Goal: Transaction & Acquisition: Purchase product/service

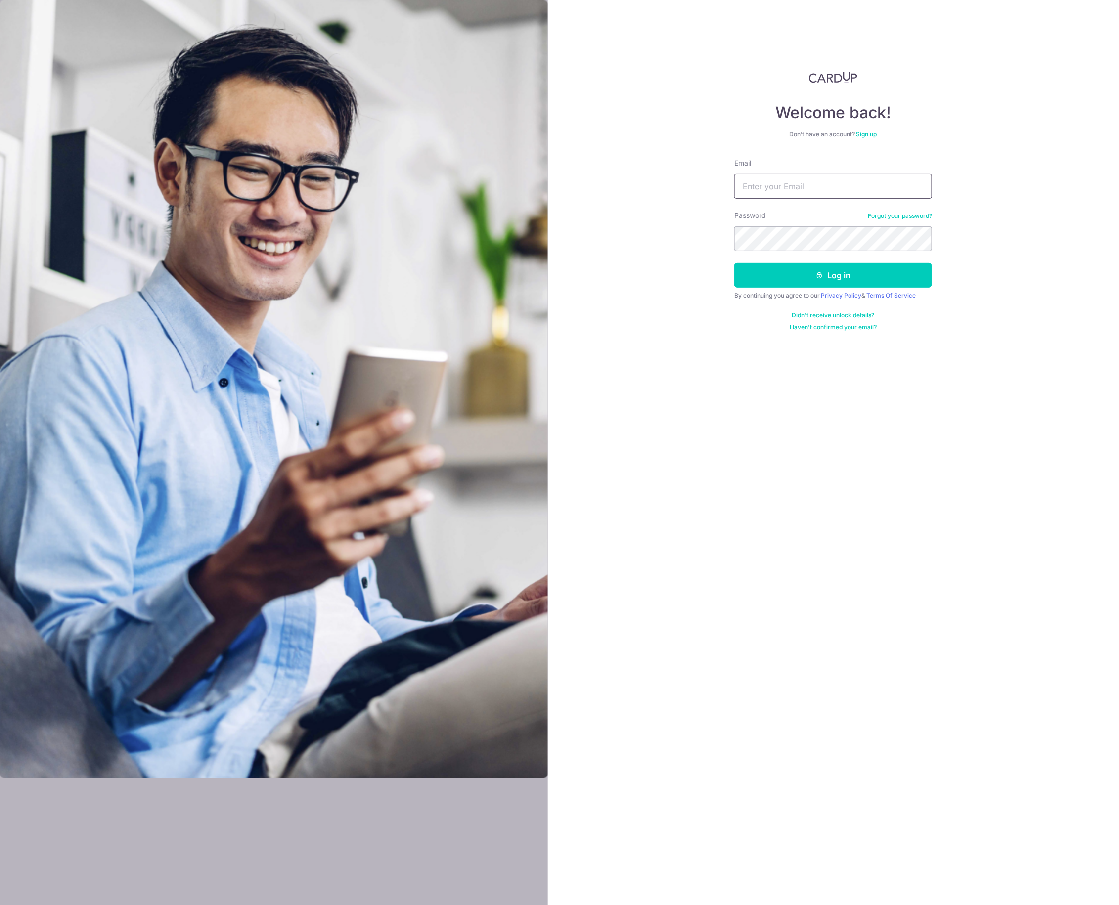
click at [856, 193] on input "Email" at bounding box center [833, 186] width 198 height 25
type input "christopherkohsiwei@gmail.com"
click at [734, 263] on button "Log in" at bounding box center [833, 275] width 198 height 25
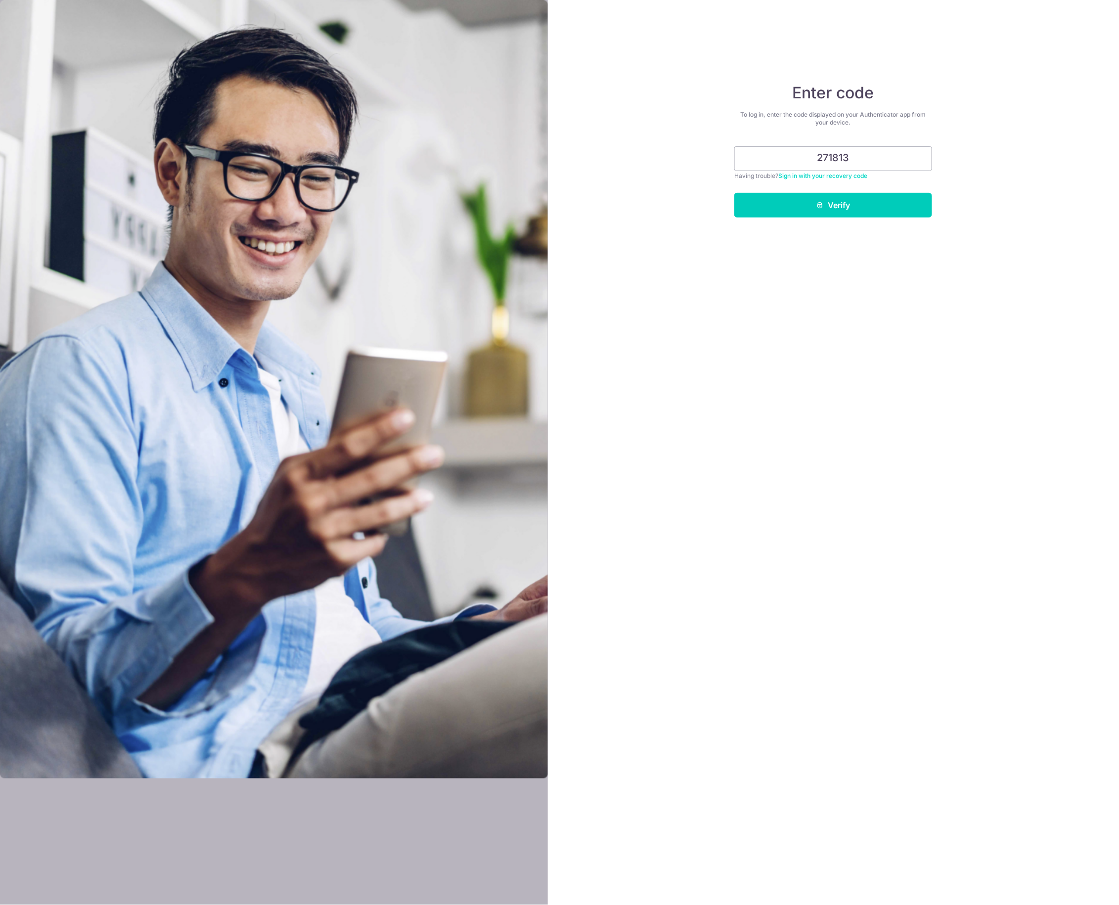
type input "271813"
click at [734, 193] on button "Verify" at bounding box center [833, 205] width 198 height 25
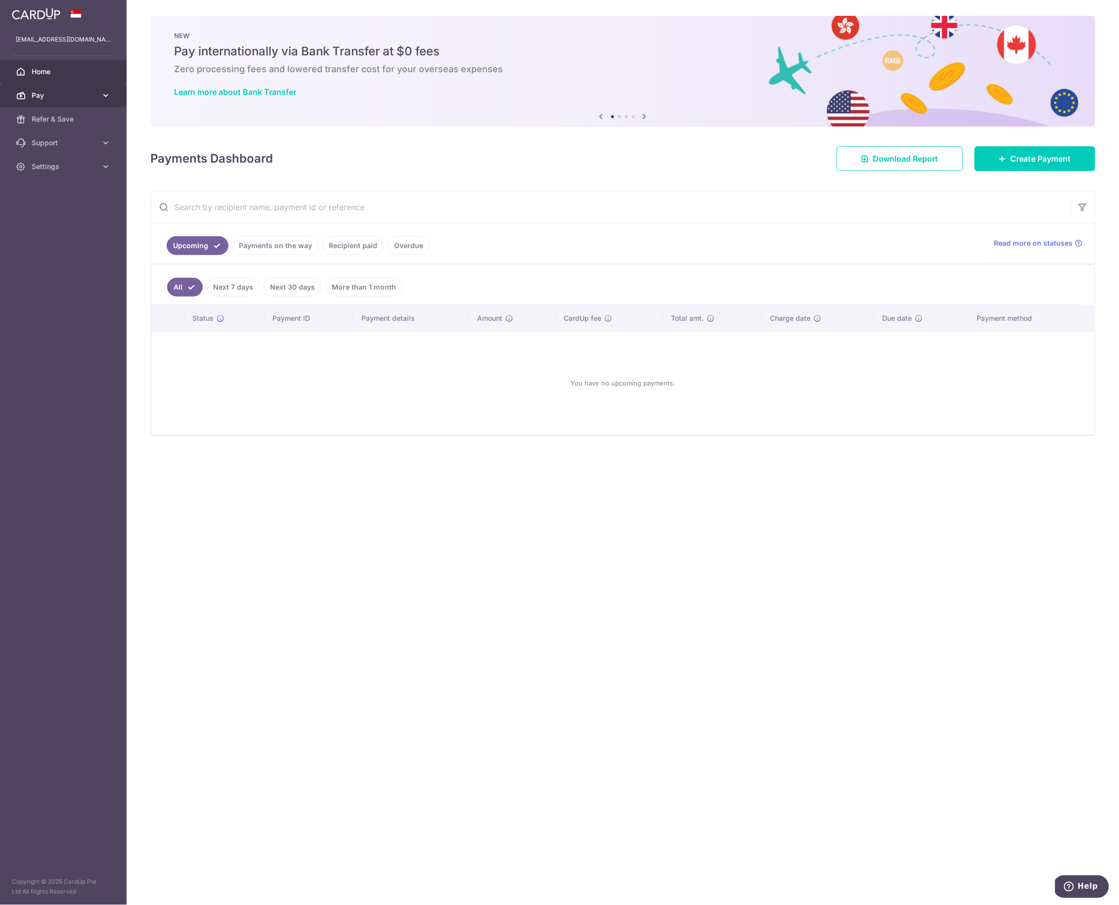
click at [93, 101] on link "Pay" at bounding box center [63, 96] width 127 height 24
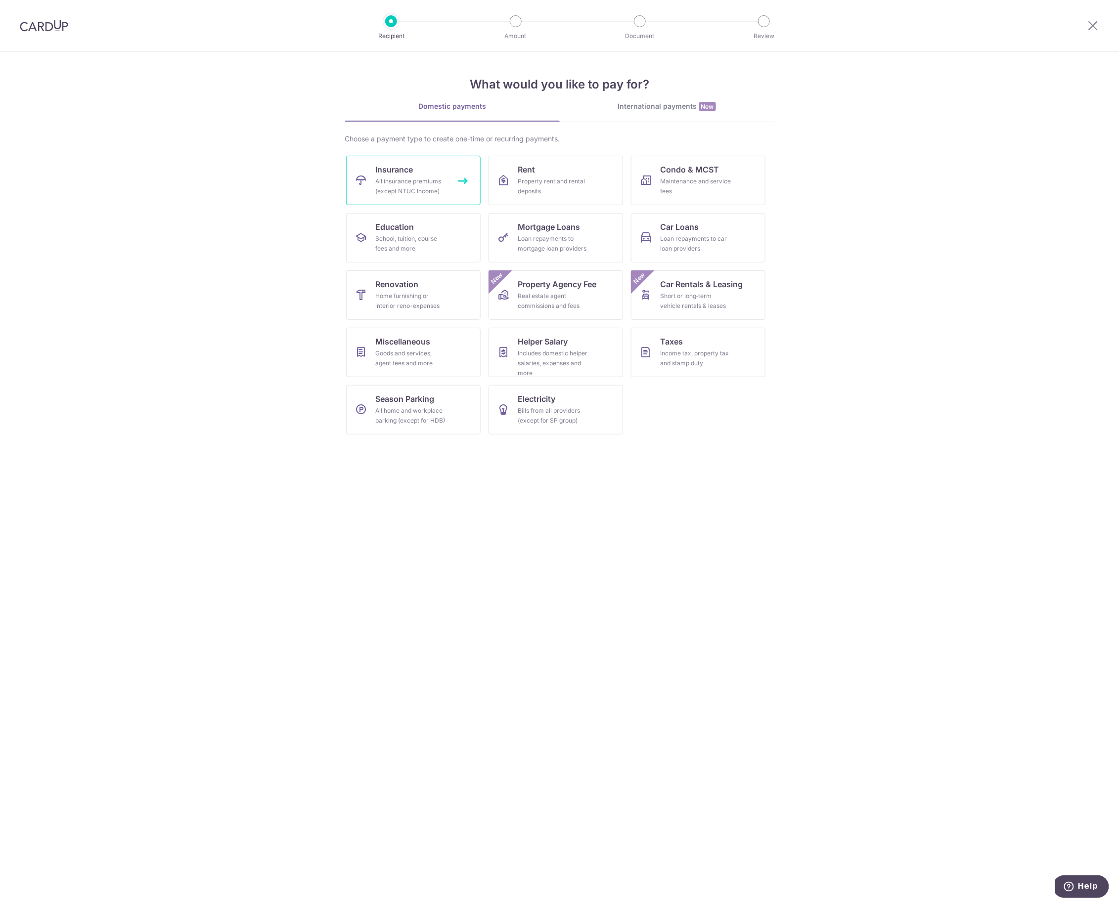
click at [422, 177] on div "All insurance premiums (except NTUC Income)" at bounding box center [411, 187] width 71 height 20
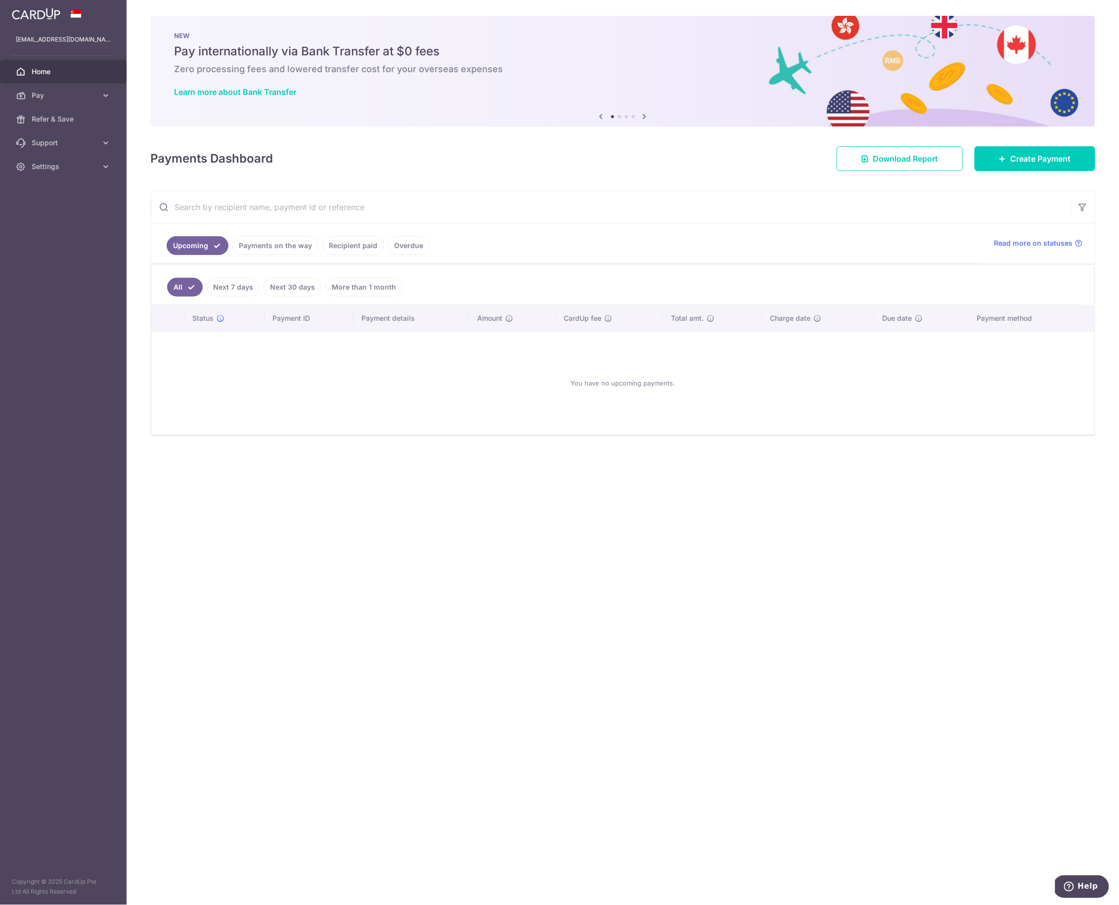
click at [69, 8] on div at bounding box center [63, 14] width 127 height 28
click at [31, 21] on link at bounding box center [36, 13] width 56 height 18
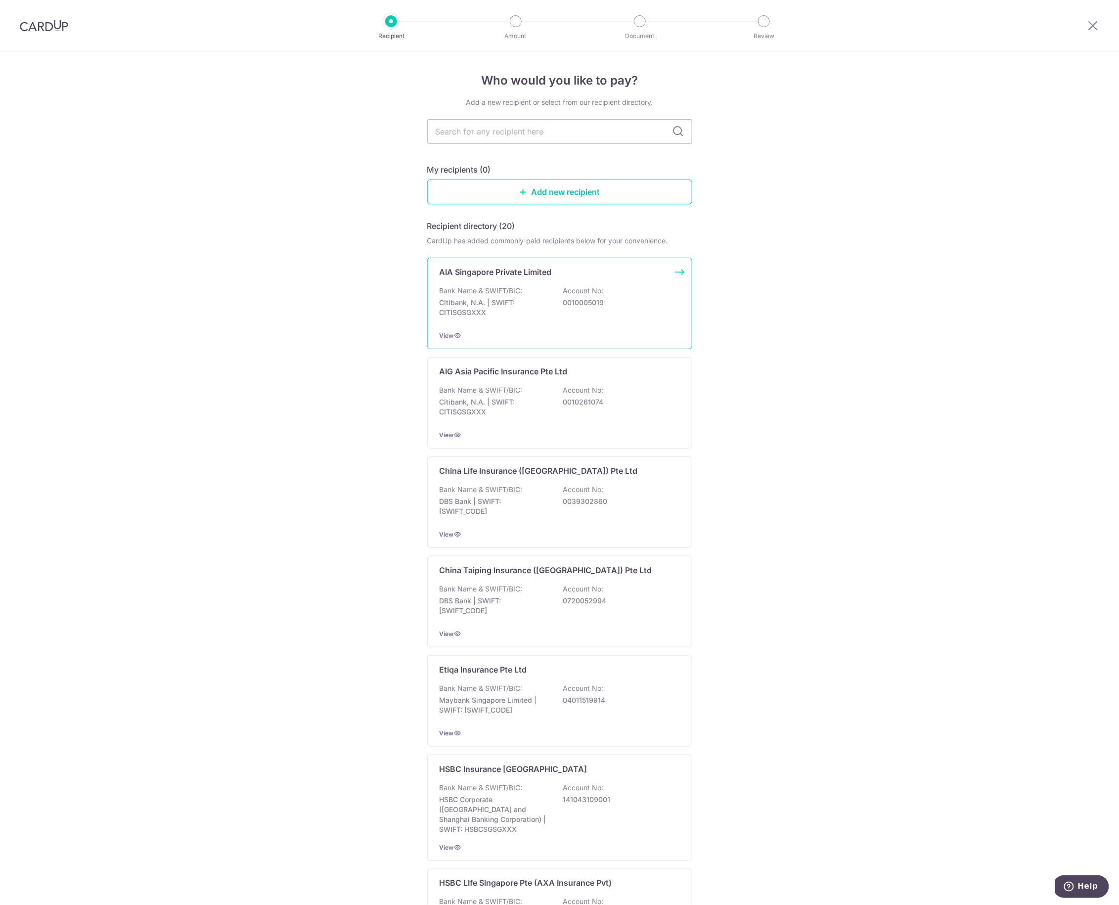
click at [528, 306] on p "Citibank, N.A. | SWIFT: CITISGSGXXX" at bounding box center [495, 308] width 111 height 20
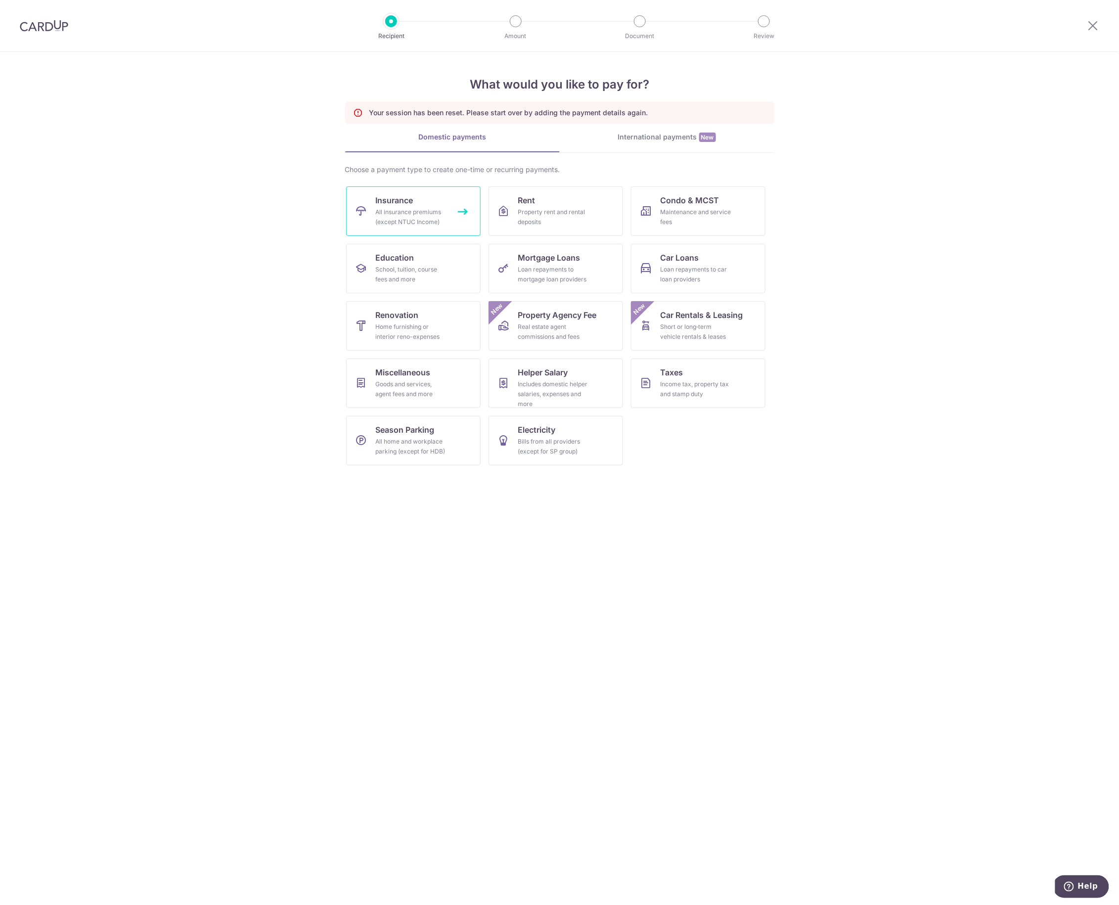
click at [448, 226] on link "Insurance All insurance premiums (except NTUC Income)" at bounding box center [413, 210] width 135 height 49
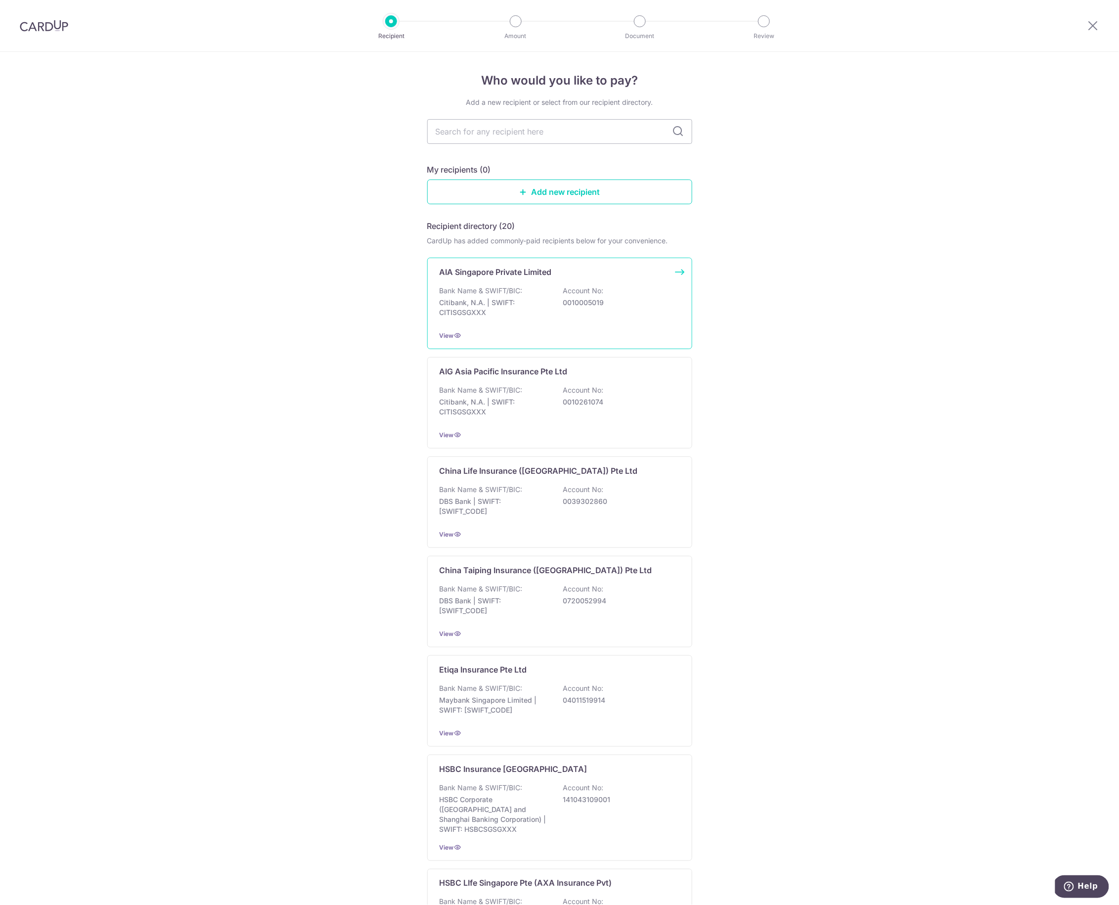
click at [499, 293] on p "Bank Name & SWIFT/BIC:" at bounding box center [481, 291] width 83 height 10
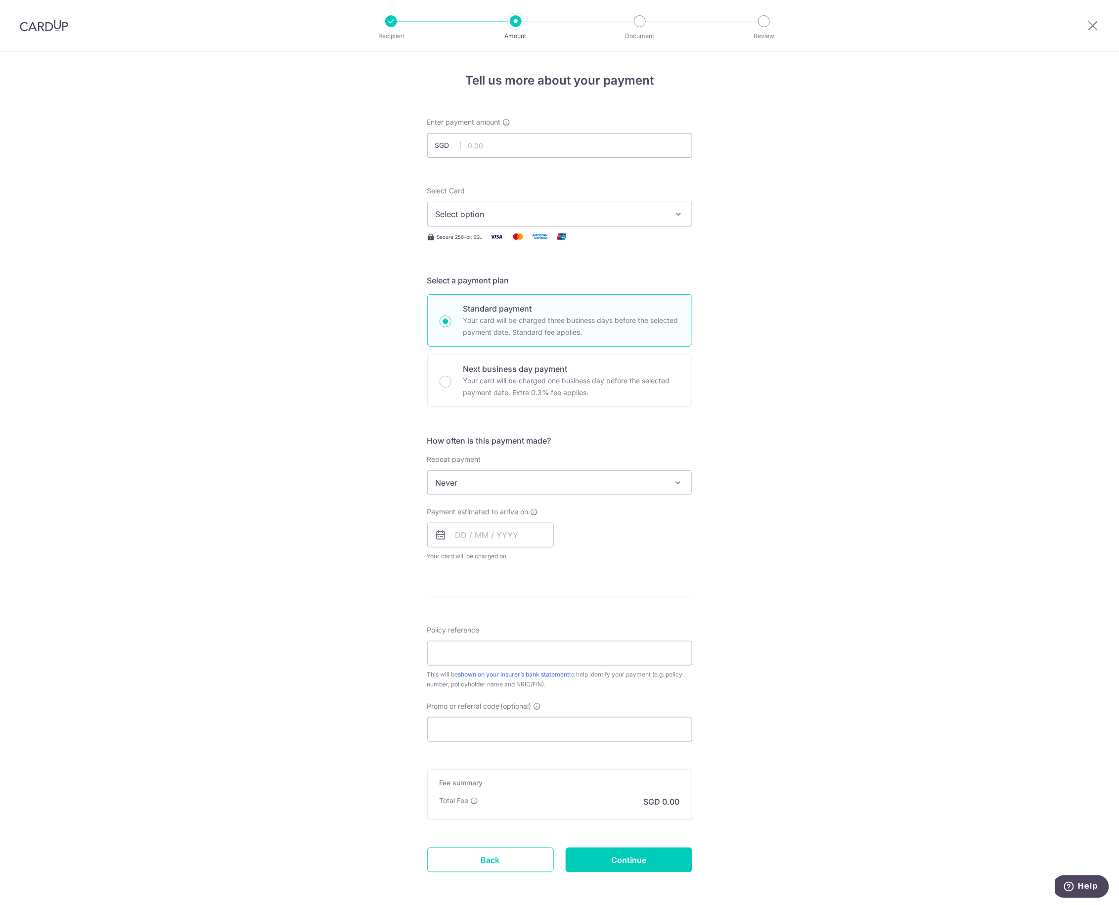
click at [533, 214] on span "Select option" at bounding box center [551, 214] width 230 height 12
click at [826, 194] on div "Tell us more about your payment Enter payment amount SGD Select Card Select opt…" at bounding box center [559, 499] width 1119 height 895
click at [493, 653] on input "Policy reference" at bounding box center [559, 653] width 265 height 25
paste input "295596"
drag, startPoint x: 478, startPoint y: 653, endPoint x: 311, endPoint y: 637, distance: 167.9
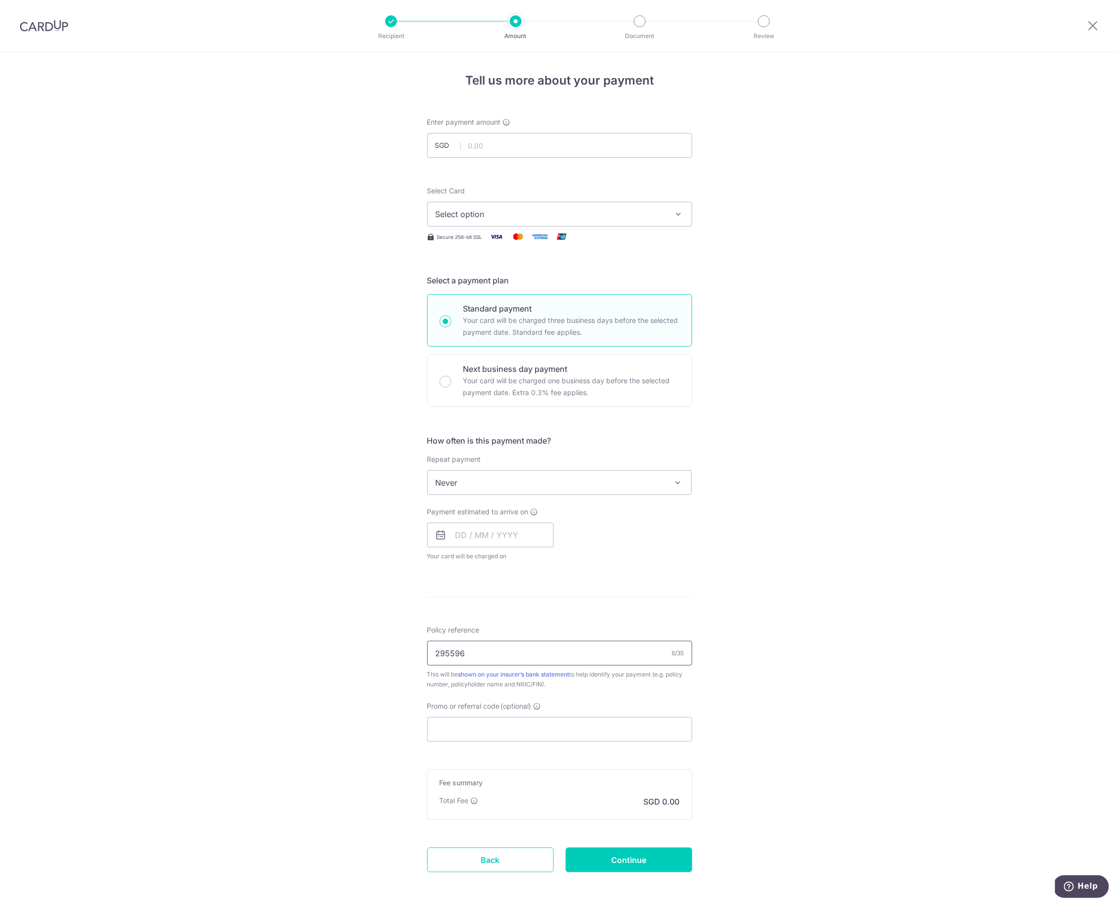
click at [311, 637] on div "Tell us more about your payment Enter payment amount SGD Select Card Select opt…" at bounding box center [559, 499] width 1119 height 895
paste input "E220487717"
type input "E220487717"
click at [858, 665] on div "Tell us more about your payment Enter payment amount SGD Select Card Select opt…" at bounding box center [559, 499] width 1119 height 895
click at [505, 732] on input "Promo or referral code (optional)" at bounding box center [559, 729] width 265 height 25
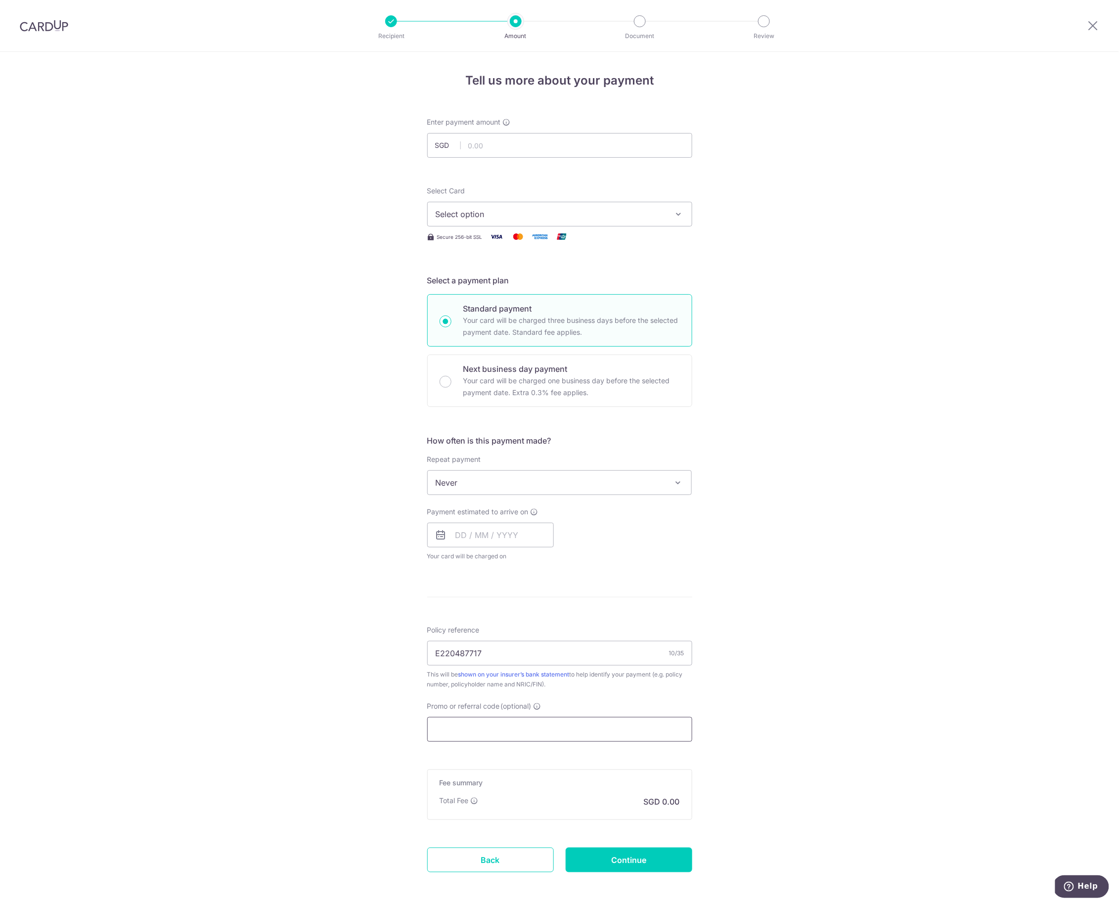
click at [510, 732] on input "Promo or referral code (optional)" at bounding box center [559, 729] width 265 height 25
paste input "OCBC195"
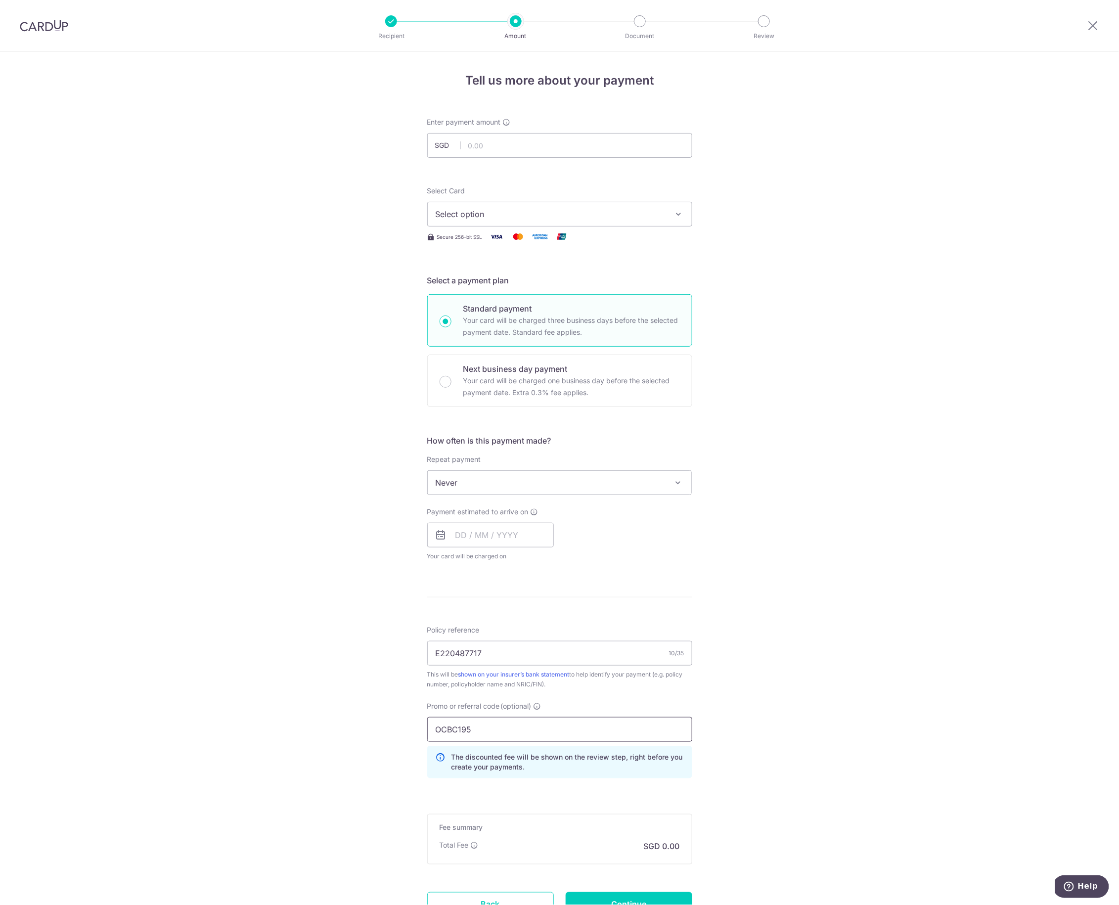
type input "OCBC195"
drag, startPoint x: 496, startPoint y: 158, endPoint x: 511, endPoint y: 147, distance: 18.4
click at [507, 150] on form "Enter payment amount SGD Select Card Select option Add credit card Your Cards *…" at bounding box center [559, 530] width 265 height 827
click at [511, 147] on input "text" at bounding box center [559, 145] width 265 height 25
paste input "1,252.04"
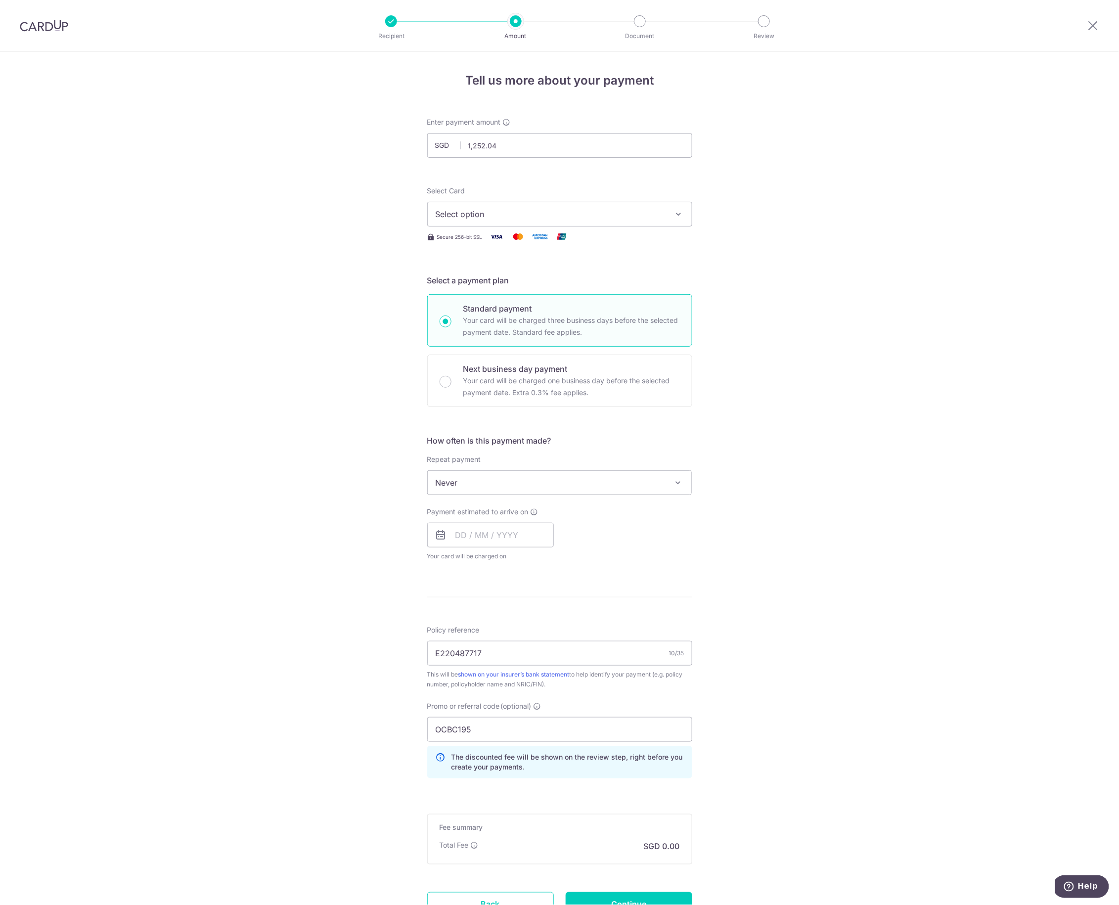
type input "1,252.04"
click at [843, 258] on div "Tell us more about your payment Enter payment amount SGD 1,252.04 1252.04 Selec…" at bounding box center [559, 521] width 1119 height 939
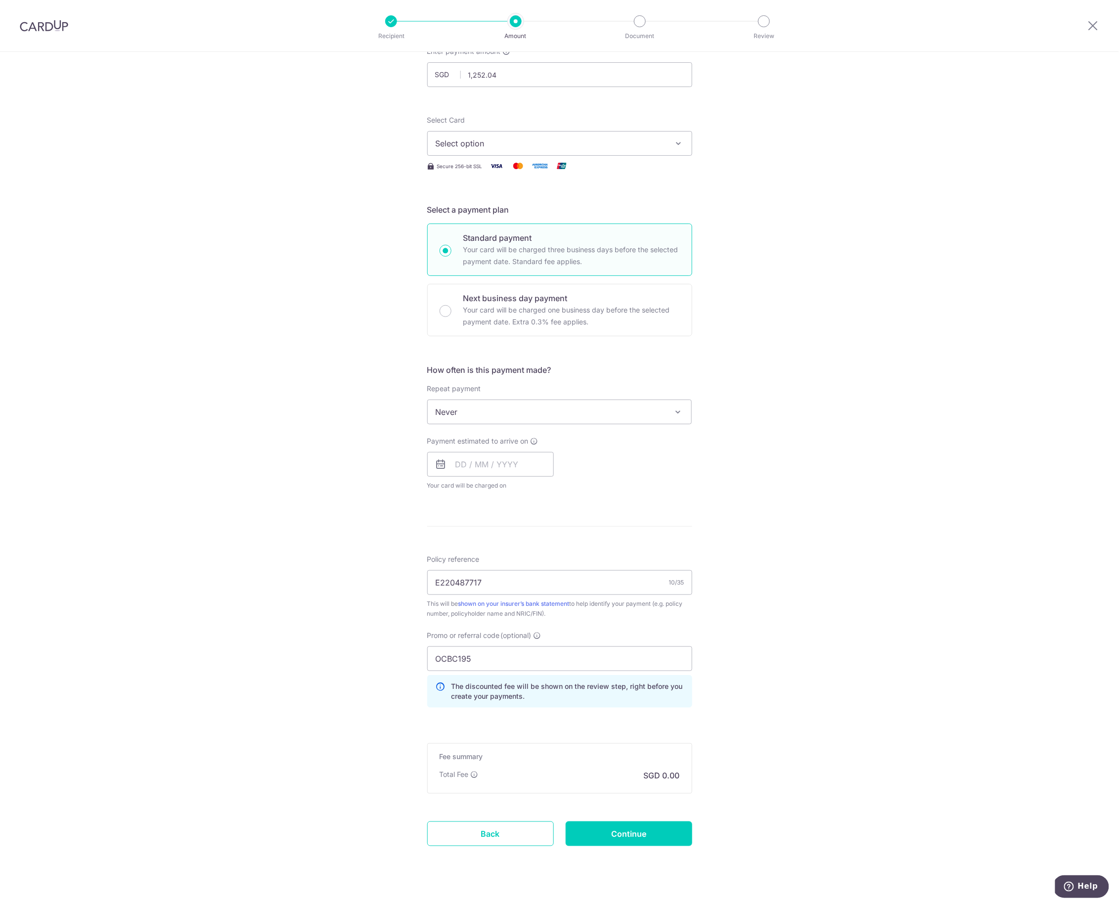
scroll to position [85, 0]
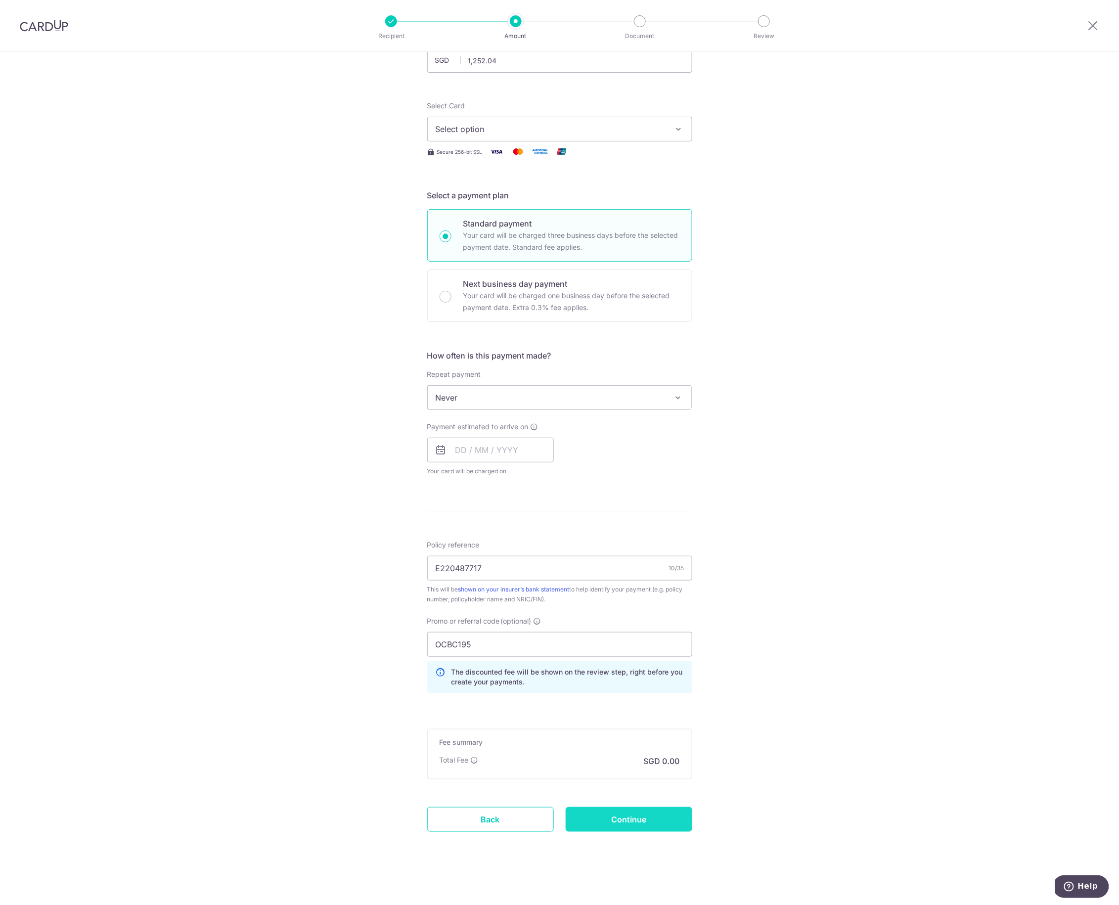
click at [652, 823] on input "Continue" at bounding box center [629, 819] width 127 height 25
type input "Create Schedule"
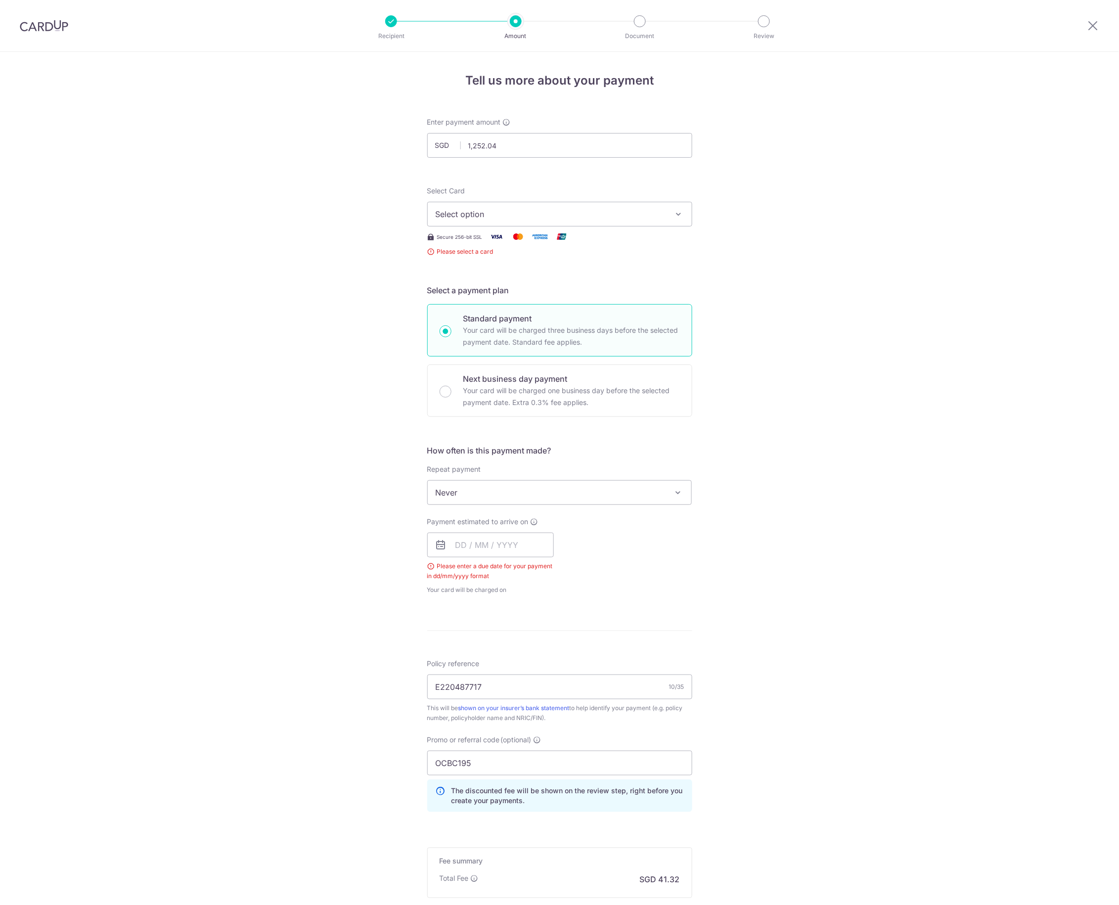
scroll to position [119, 0]
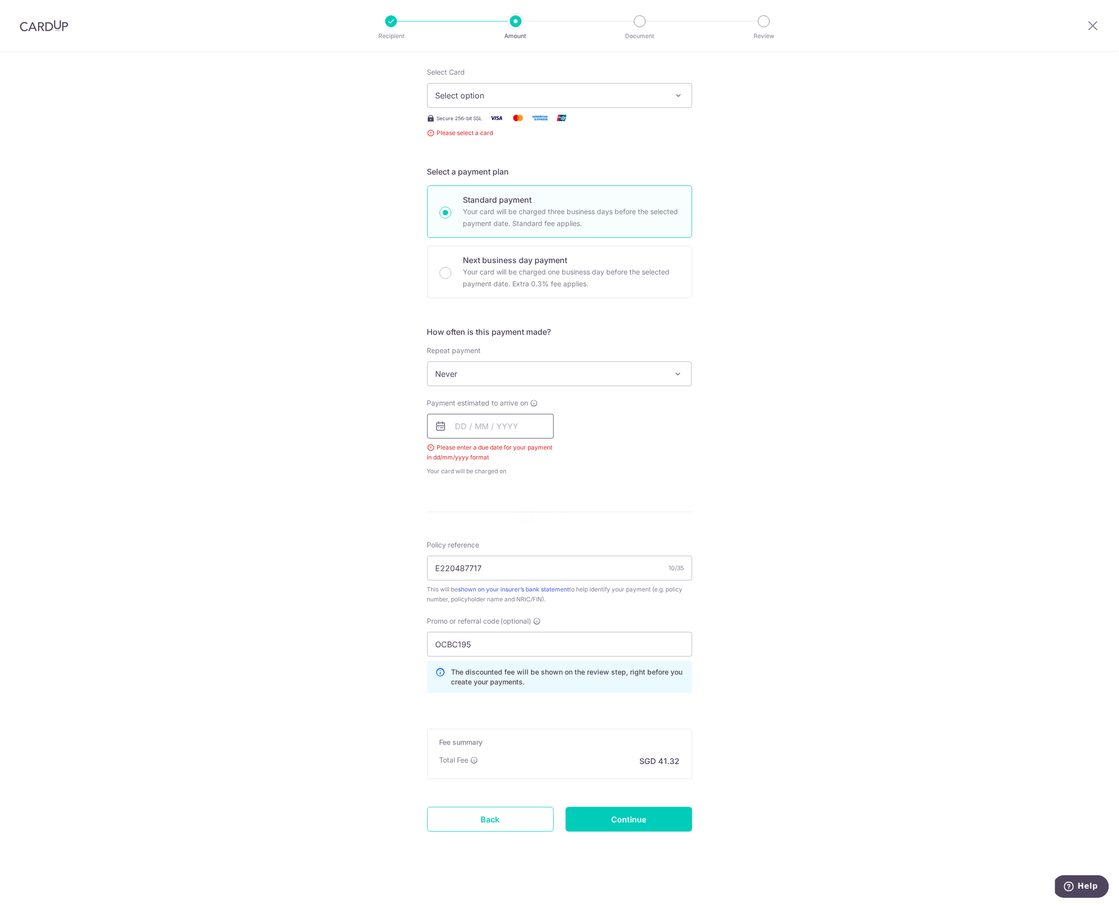
click at [451, 425] on input "text" at bounding box center [490, 426] width 127 height 25
click at [524, 520] on link "11" at bounding box center [527, 516] width 16 height 16
type input "[DATE]"
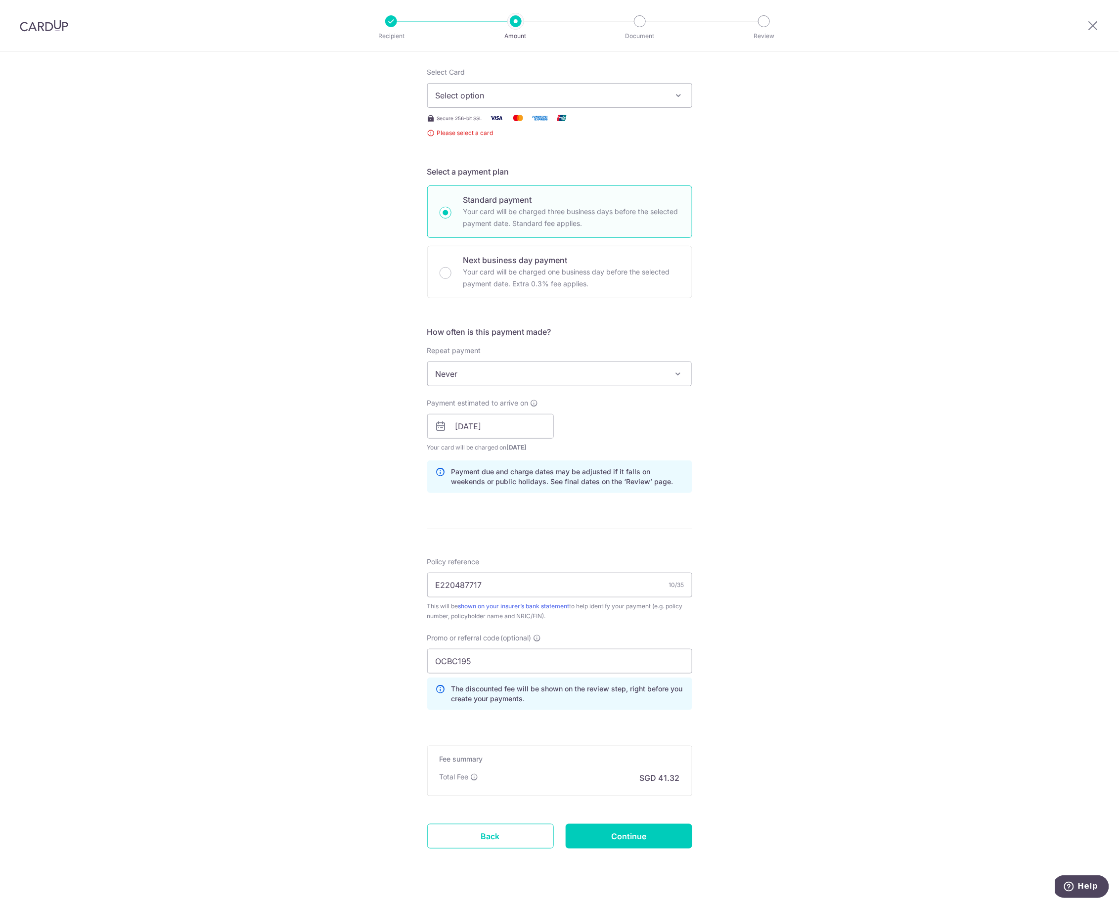
click at [801, 542] on div "Tell us more about your payment Enter payment amount SGD 1,252.04 1252.04 Selec…" at bounding box center [559, 427] width 1119 height 989
click at [633, 104] on button "Select option" at bounding box center [559, 95] width 265 height 25
click at [477, 187] on span "**** 2839" at bounding box center [478, 190] width 38 height 12
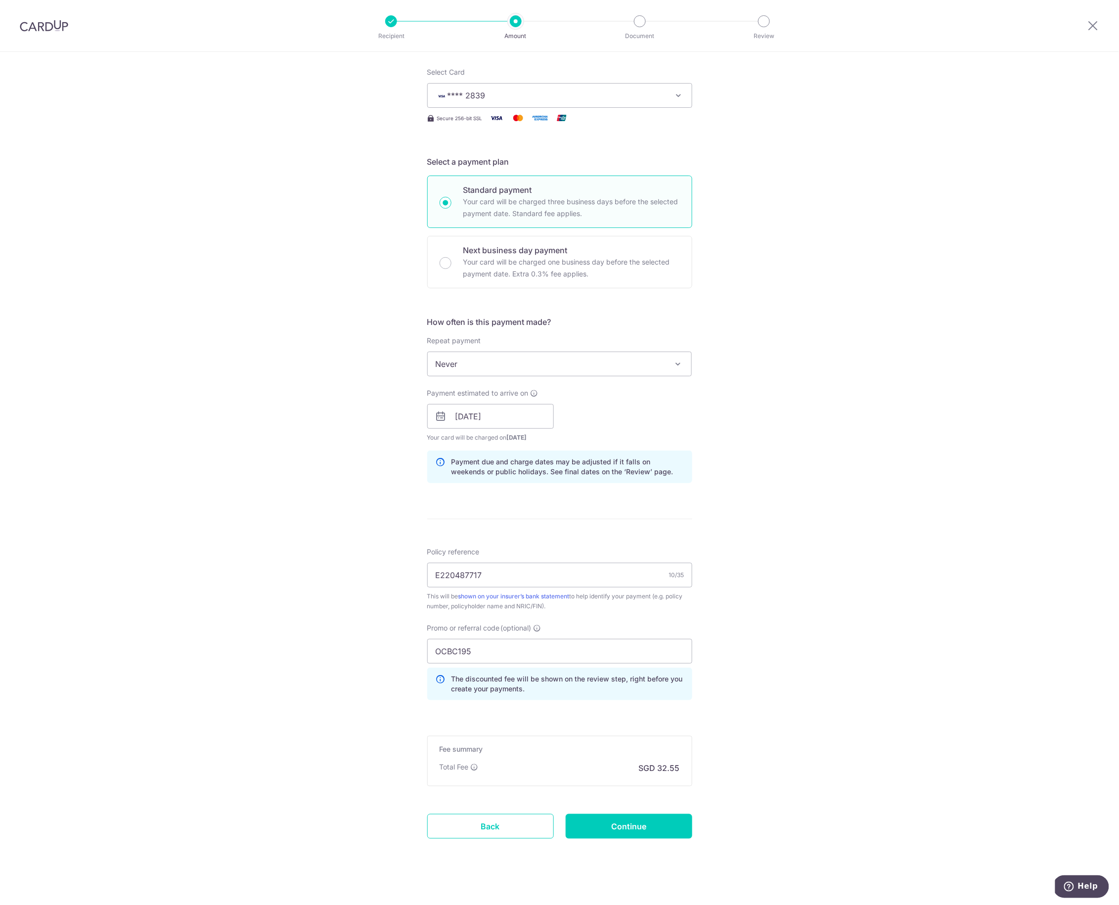
click at [869, 728] on div "Tell us more about your payment Enter payment amount SGD 1,252.04 1252.04 Selec…" at bounding box center [559, 423] width 1119 height 980
click at [610, 822] on input "Continue" at bounding box center [629, 826] width 127 height 25
type input "Create Schedule"
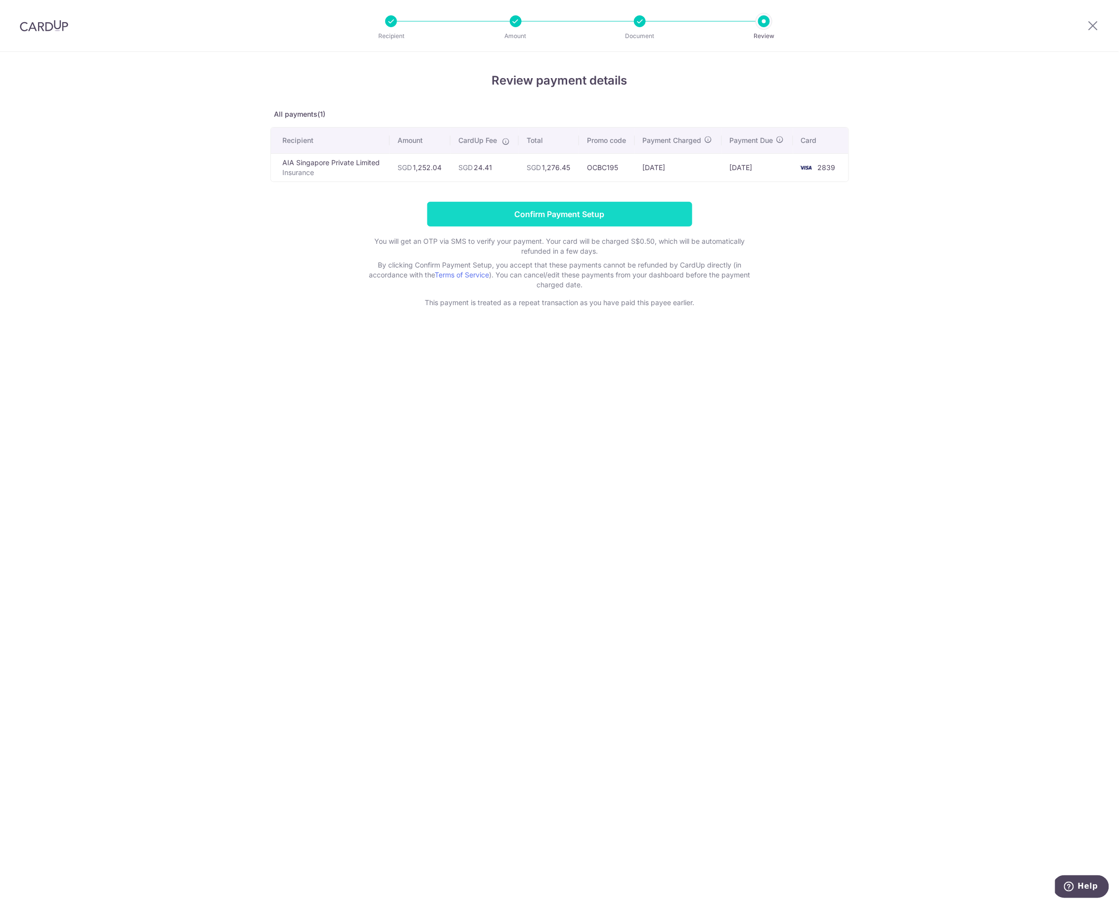
click at [546, 214] on input "Confirm Payment Setup" at bounding box center [559, 214] width 265 height 25
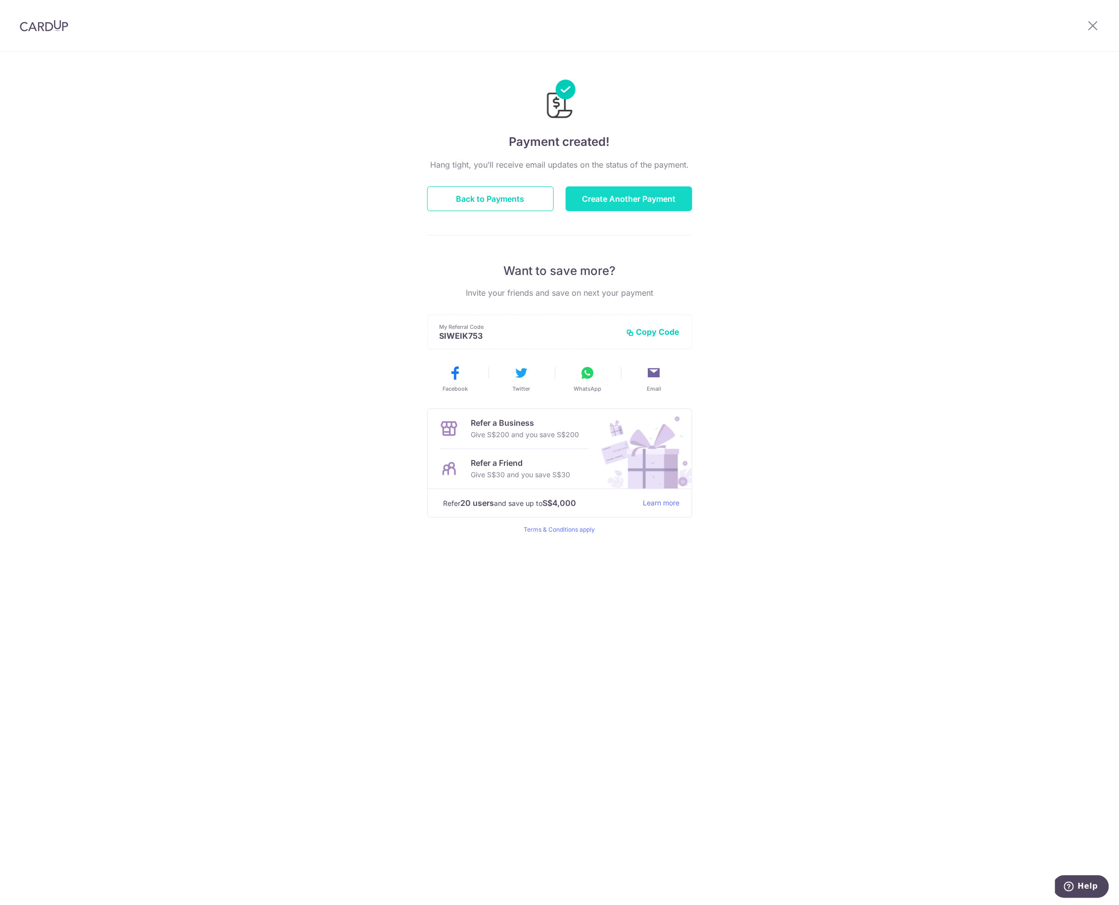
drag, startPoint x: 623, startPoint y: 222, endPoint x: 630, endPoint y: 207, distance: 16.6
click at [623, 222] on div "Hang tight, you’ll receive email updates on the status of the payment. Back to …" at bounding box center [559, 346] width 265 height 375
click at [632, 199] on button "Create Another Payment" at bounding box center [629, 198] width 127 height 25
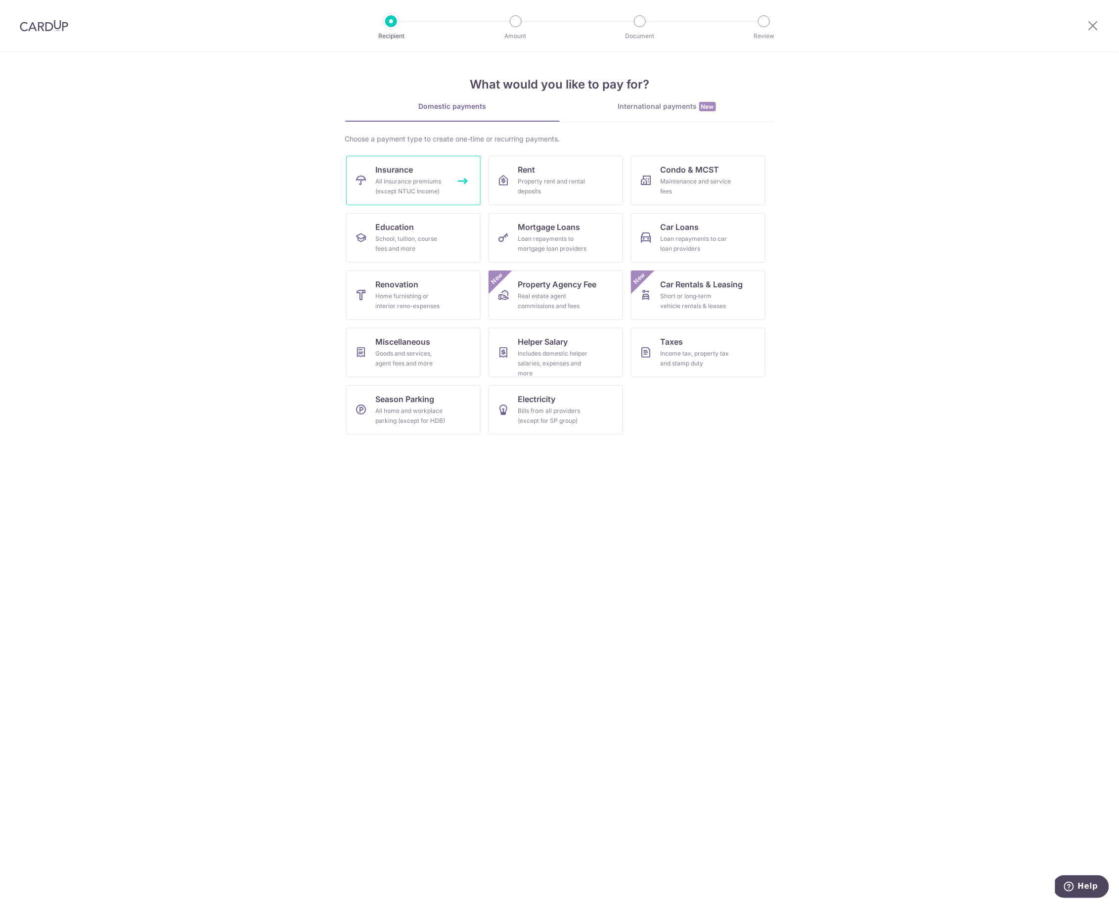
click at [435, 192] on div "All insurance premiums (except NTUC Income)" at bounding box center [411, 187] width 71 height 20
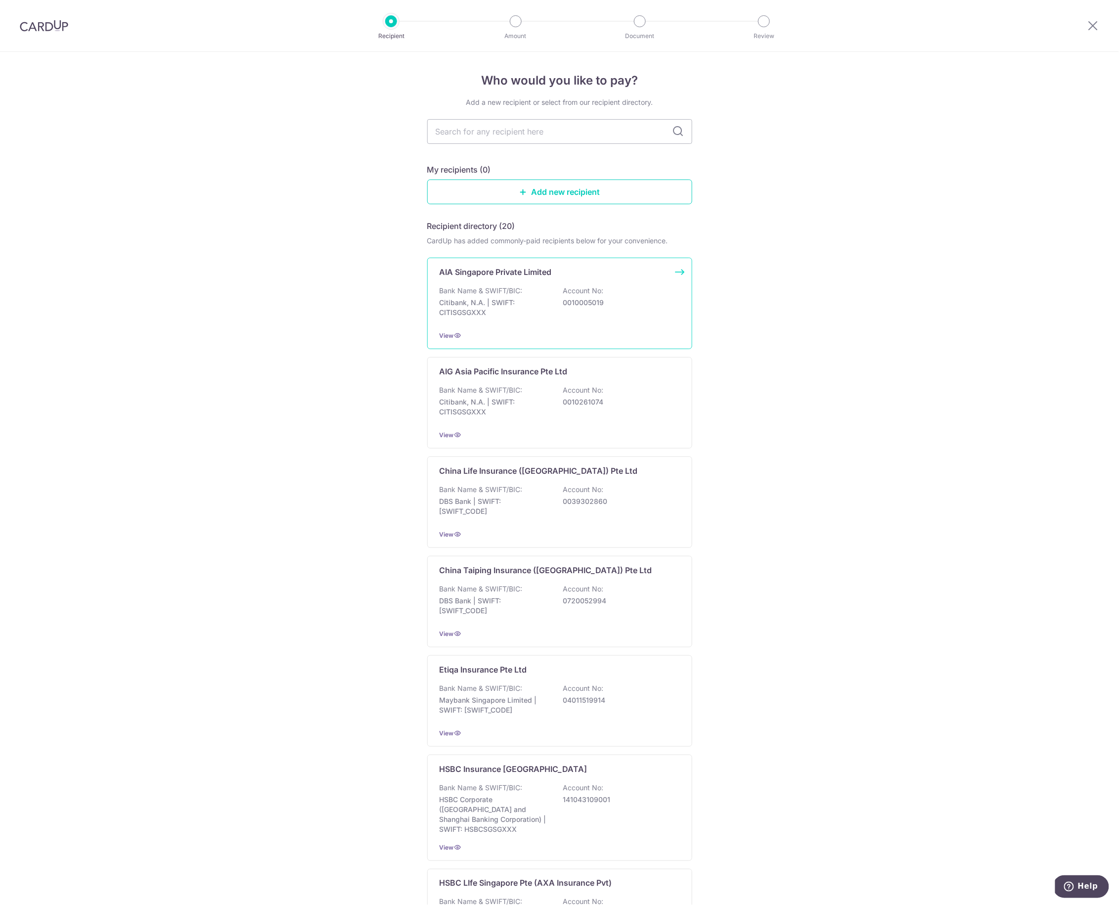
click at [495, 281] on div "AIA Singapore Private Limited Bank Name & SWIFT/BIC: Citibank, N.A. | SWIFT: CI…" at bounding box center [559, 303] width 265 height 91
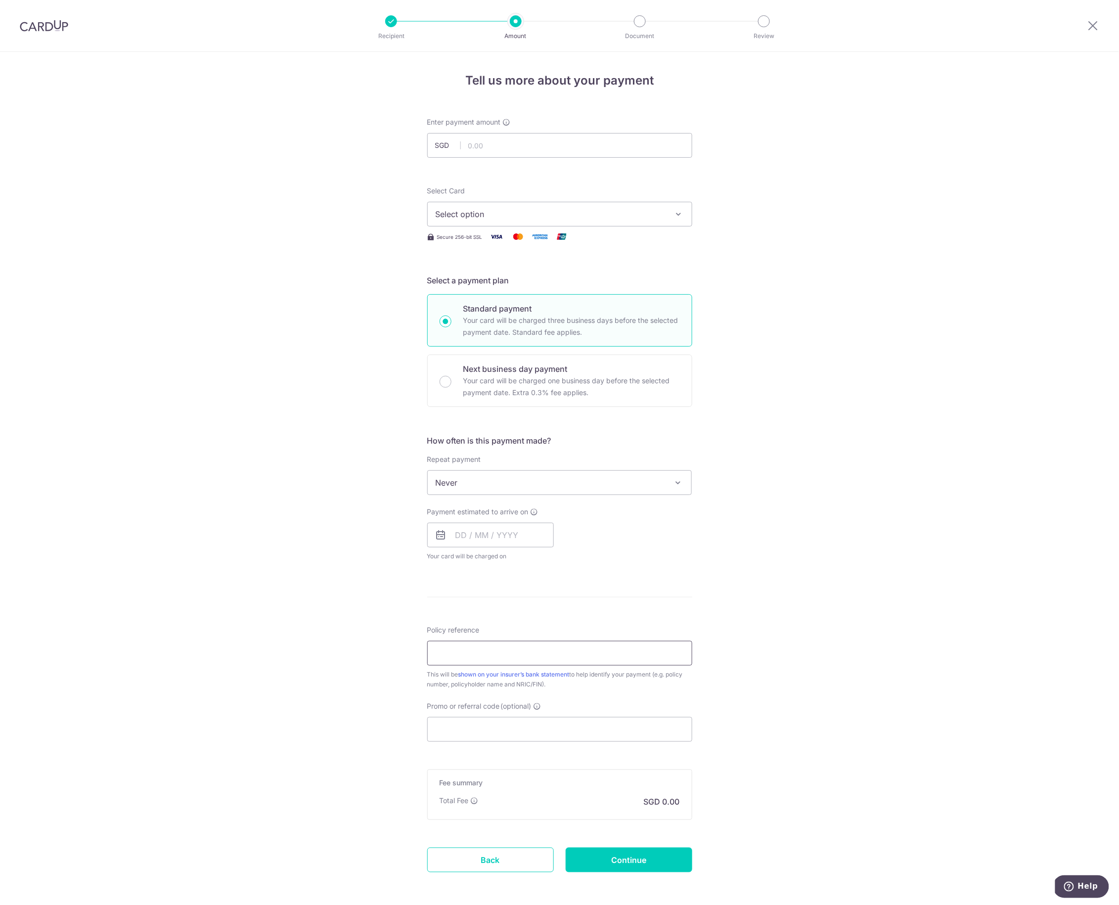
click at [519, 656] on input "Policy reference" at bounding box center [559, 653] width 265 height 25
paste input "H220487717"
type input "H220487717"
click at [459, 539] on input "text" at bounding box center [490, 535] width 127 height 25
click at [523, 625] on link "11" at bounding box center [527, 625] width 16 height 16
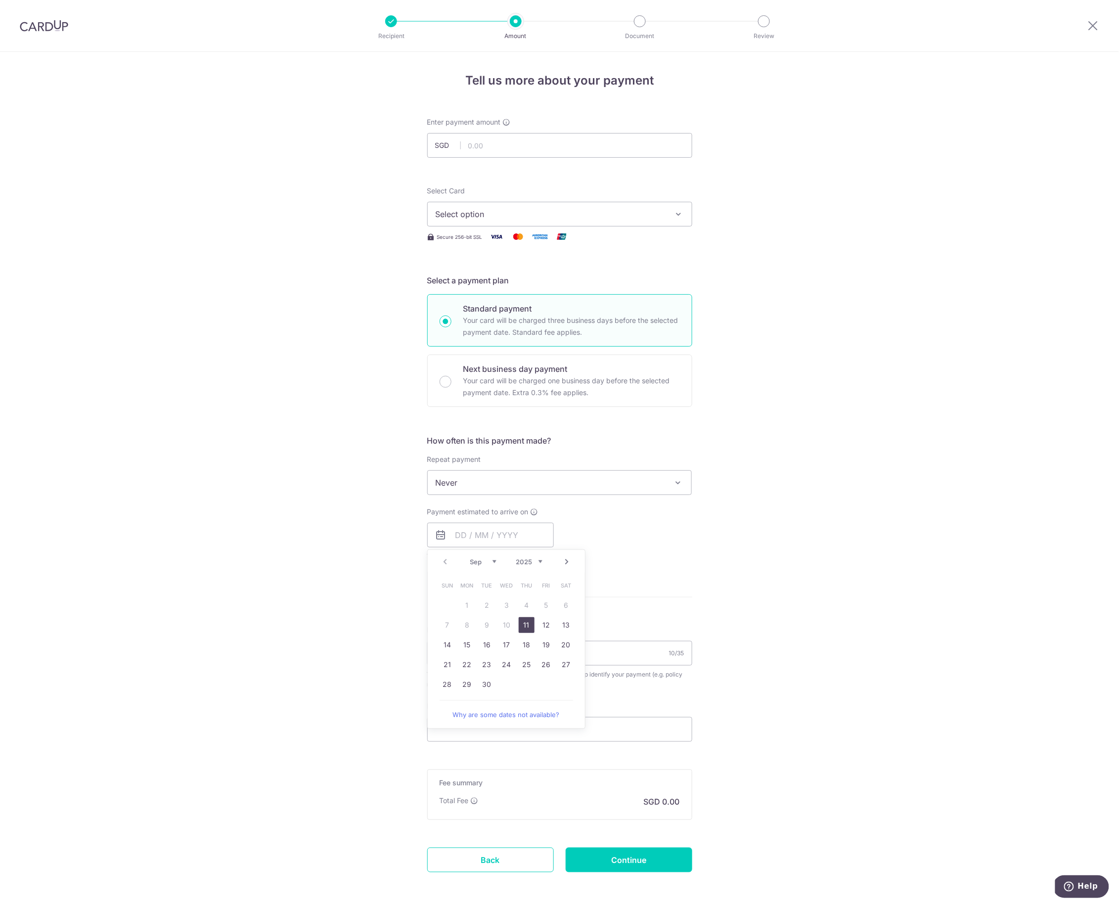
type input "11/09/2025"
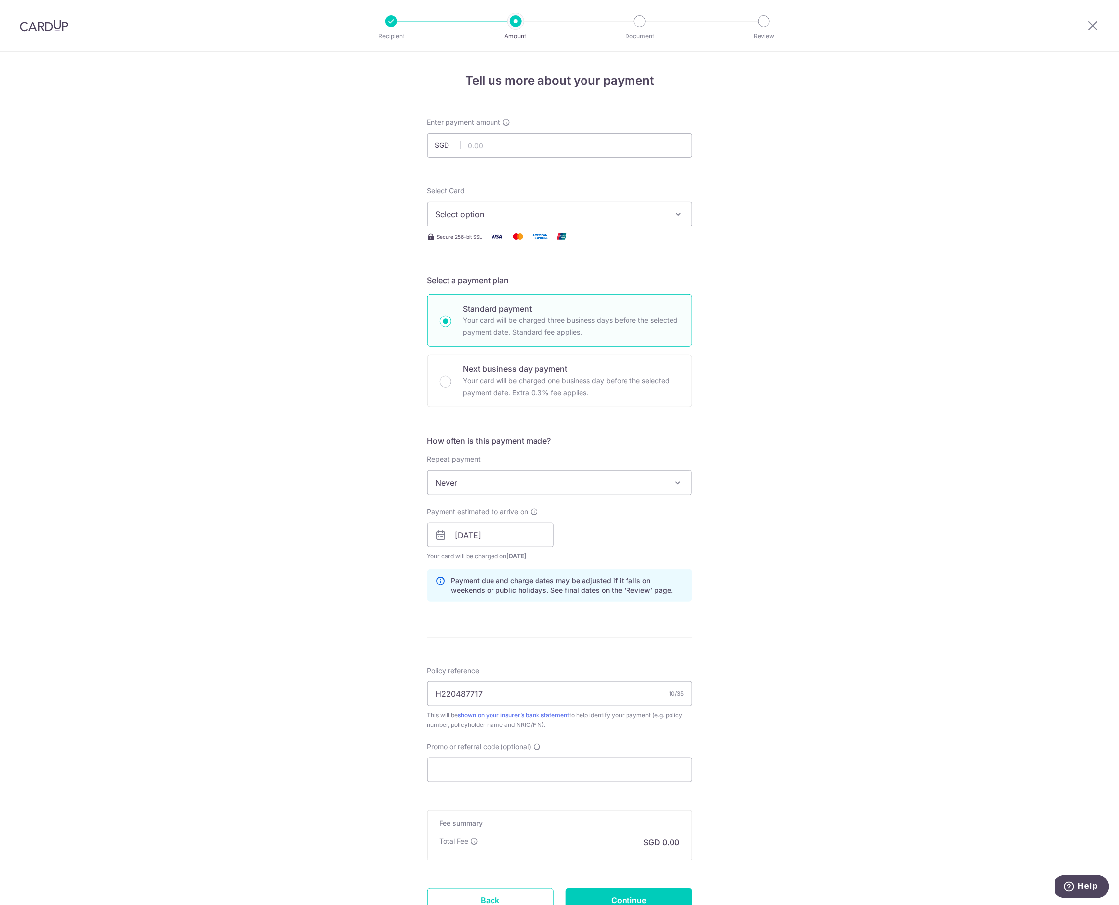
click at [685, 588] on div "Payment due and charge dates may be adjusted if it falls on weekends or public …" at bounding box center [559, 585] width 265 height 33
click at [489, 213] on span "Select option" at bounding box center [551, 214] width 230 height 12
click at [502, 312] on span "**** 2839" at bounding box center [560, 309] width 248 height 12
drag, startPoint x: 817, startPoint y: 294, endPoint x: 619, endPoint y: 82, distance: 290.0
click at [815, 292] on div "Tell us more about your payment Enter payment amount SGD Select Card **** 2839 …" at bounding box center [559, 519] width 1119 height 935
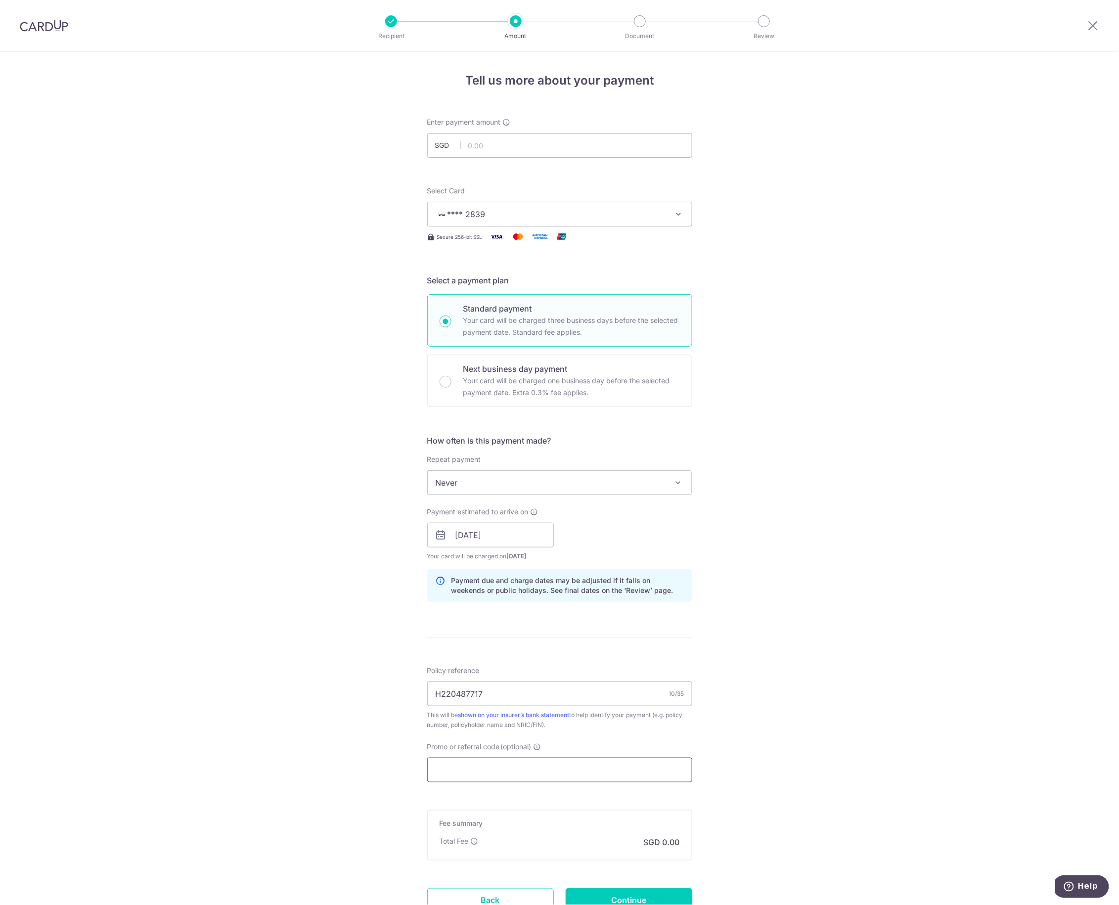
click at [493, 767] on input "Promo or referral code (optional)" at bounding box center [559, 770] width 265 height 25
paste input "OCBC195"
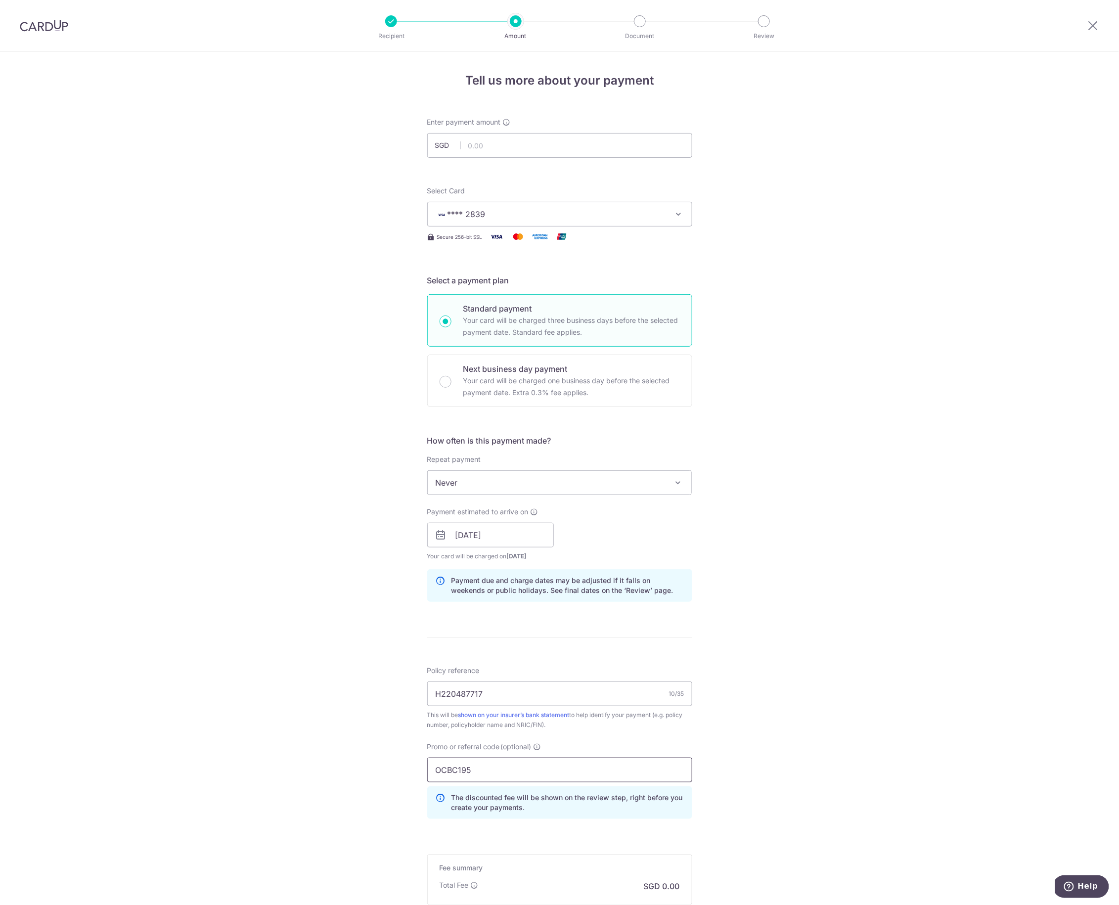
type input "OCBC195"
click at [758, 745] on div "Tell us more about your payment Enter payment amount SGD Select Card **** 2839 …" at bounding box center [559, 542] width 1119 height 980
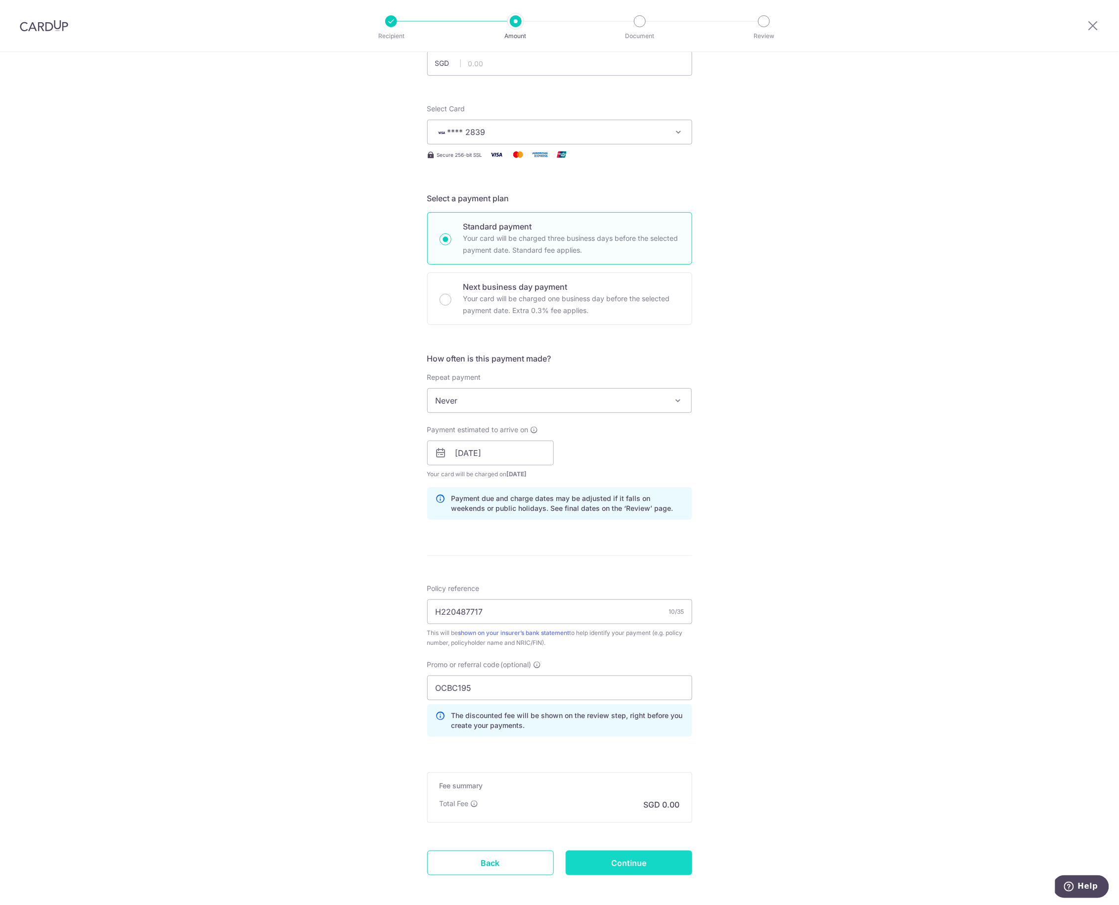
click at [663, 856] on input "Continue" at bounding box center [629, 863] width 127 height 25
type input "Create Schedule"
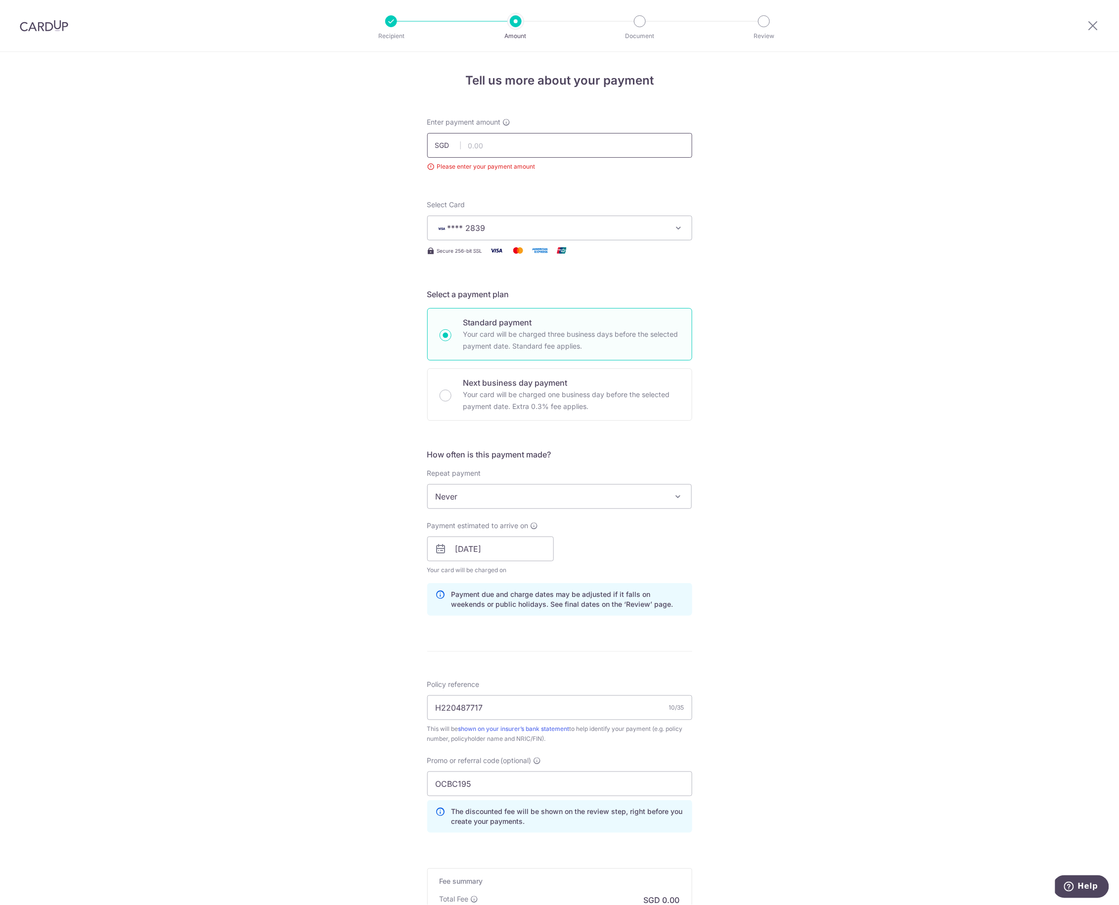
click at [522, 148] on input "text" at bounding box center [559, 145] width 265 height 25
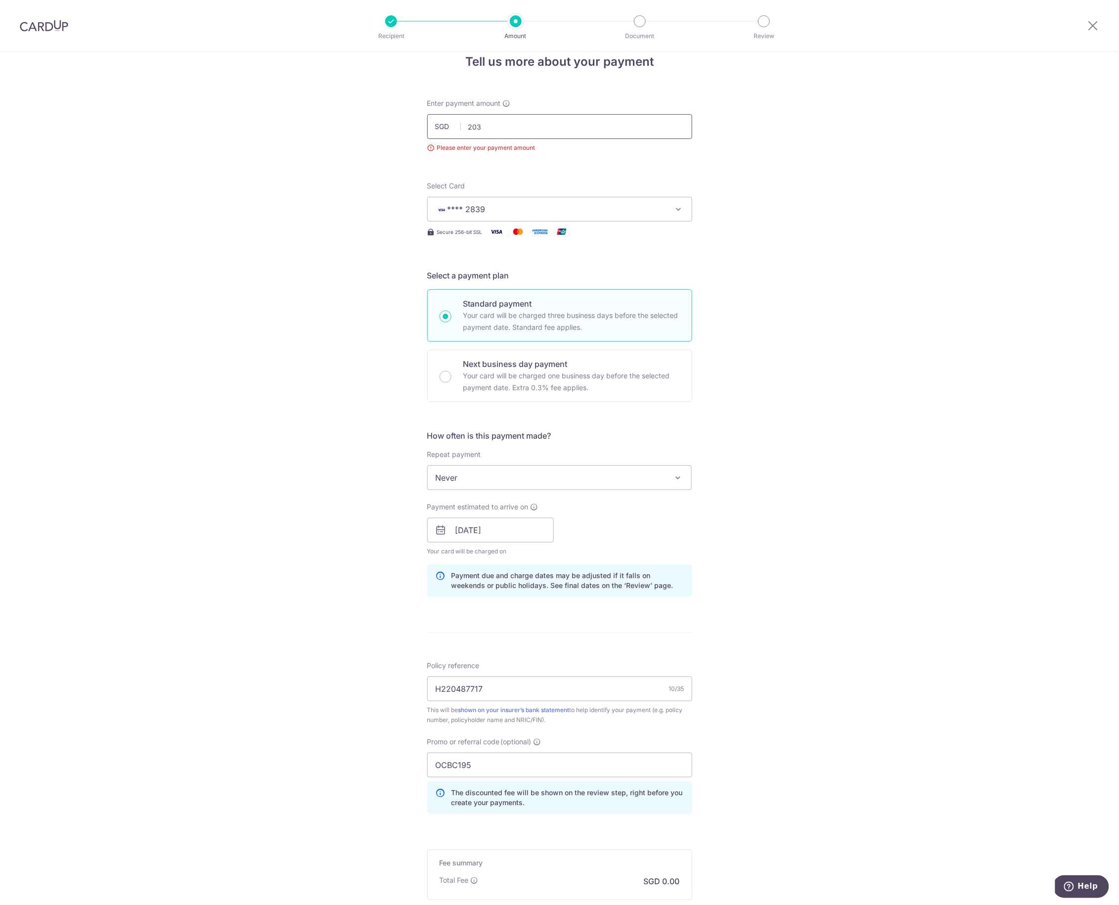
scroll to position [51, 0]
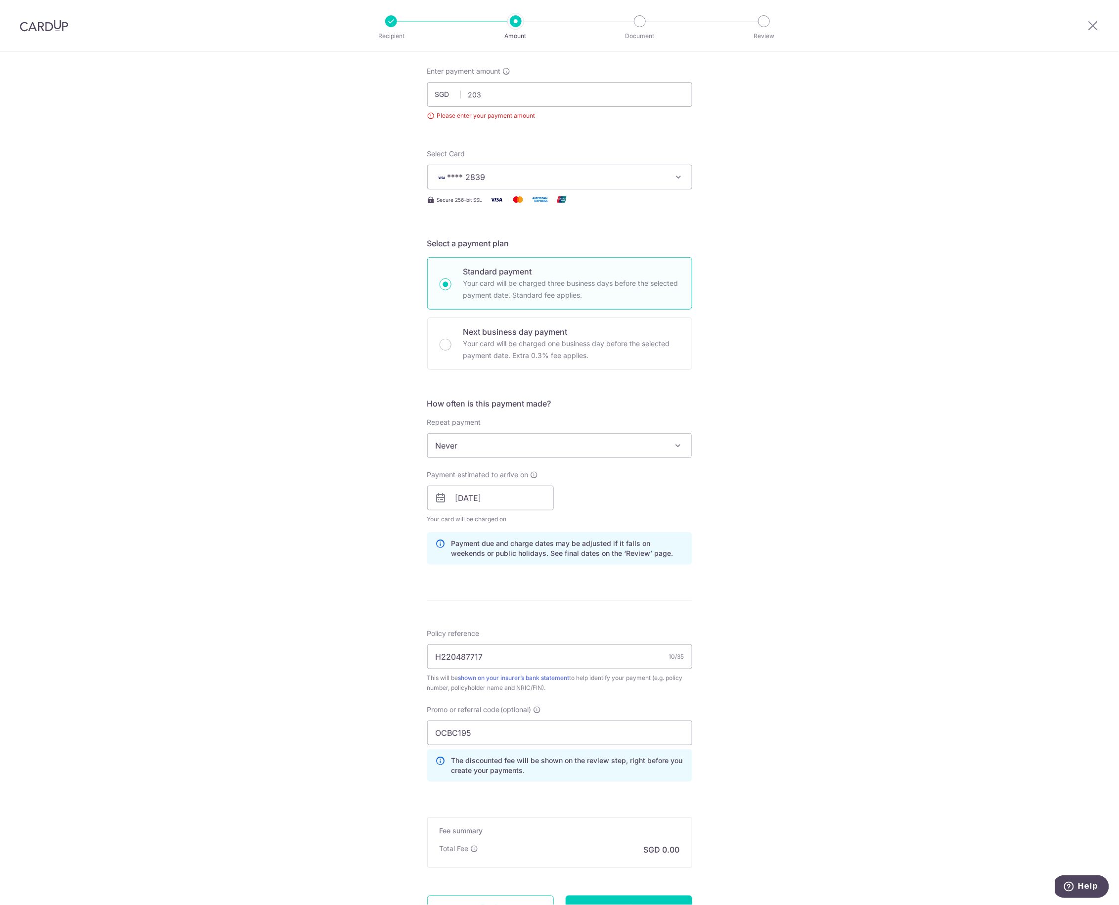
click at [785, 382] on div "Tell us more about your payment Enter payment amount SGD 203 Please enter your …" at bounding box center [559, 497] width 1119 height 993
type input "203.00"
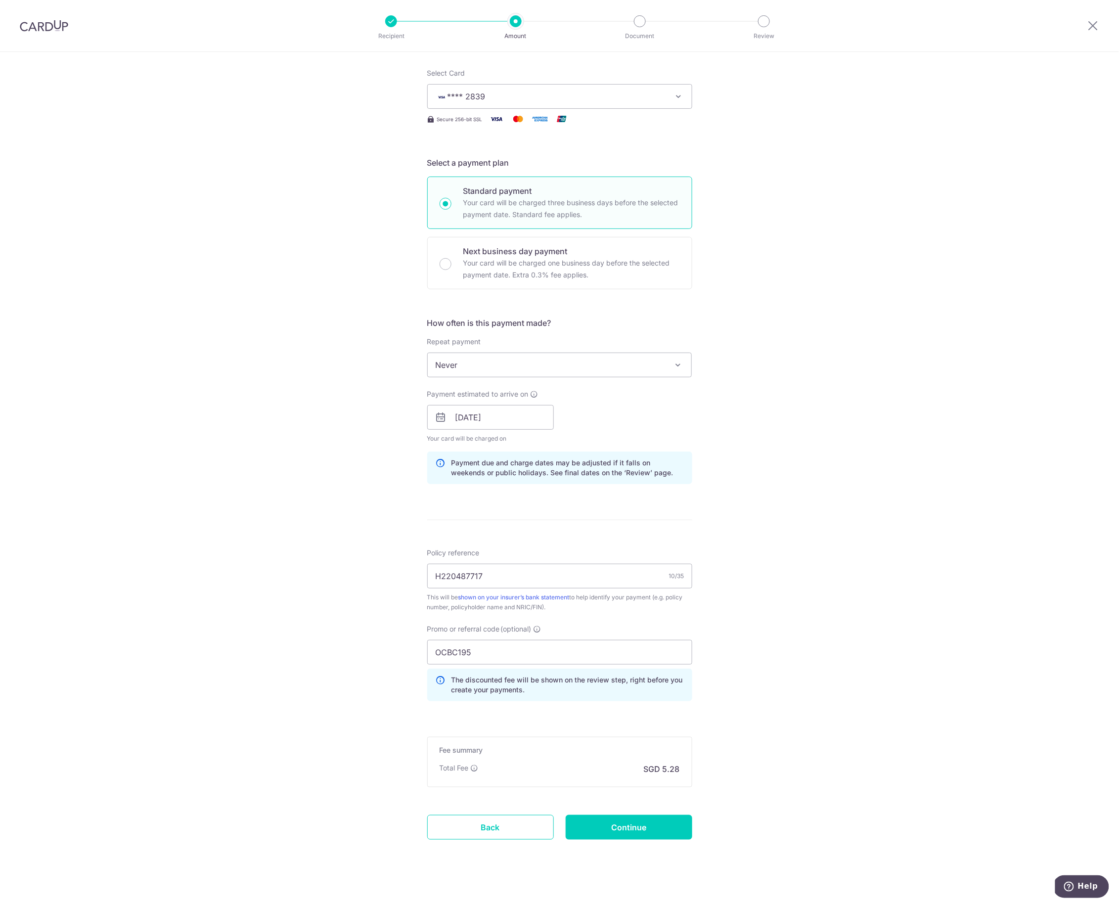
scroll to position [139, 0]
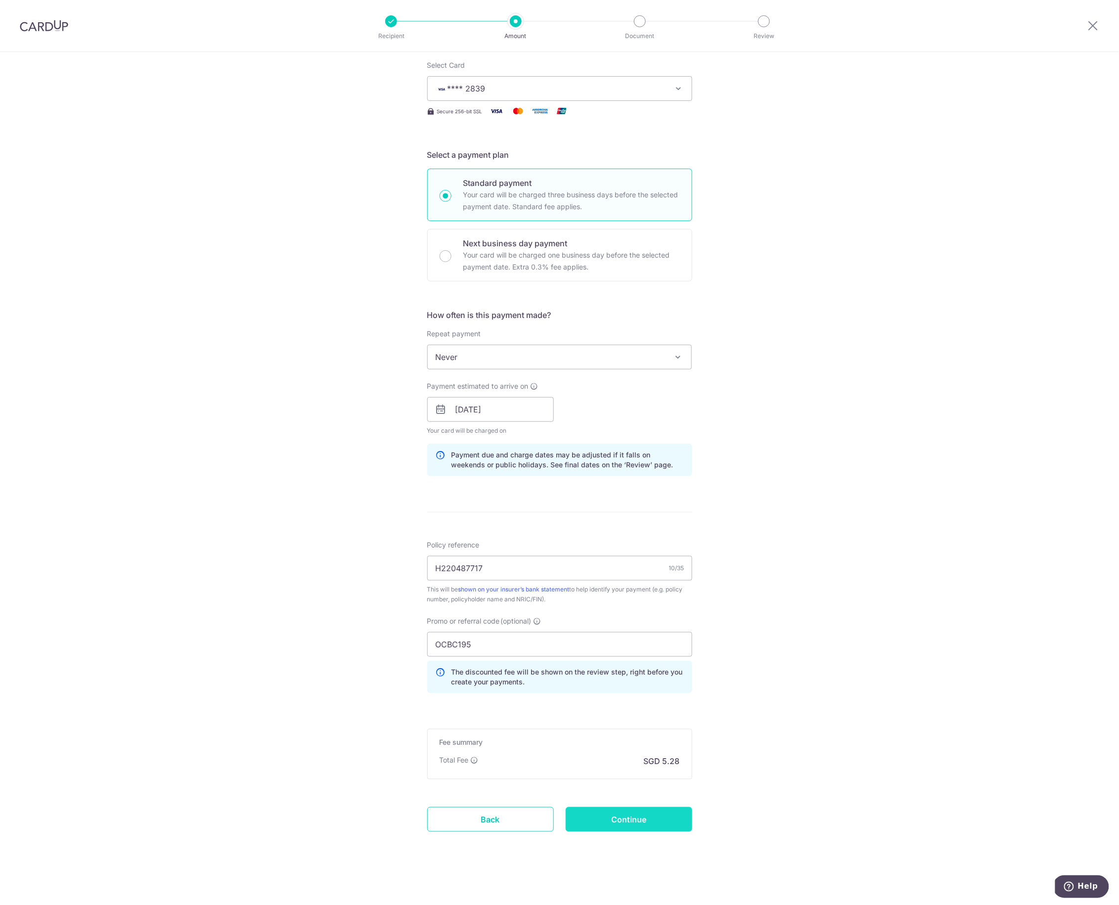
click at [675, 825] on input "Continue" at bounding box center [629, 819] width 127 height 25
type input "Create Schedule"
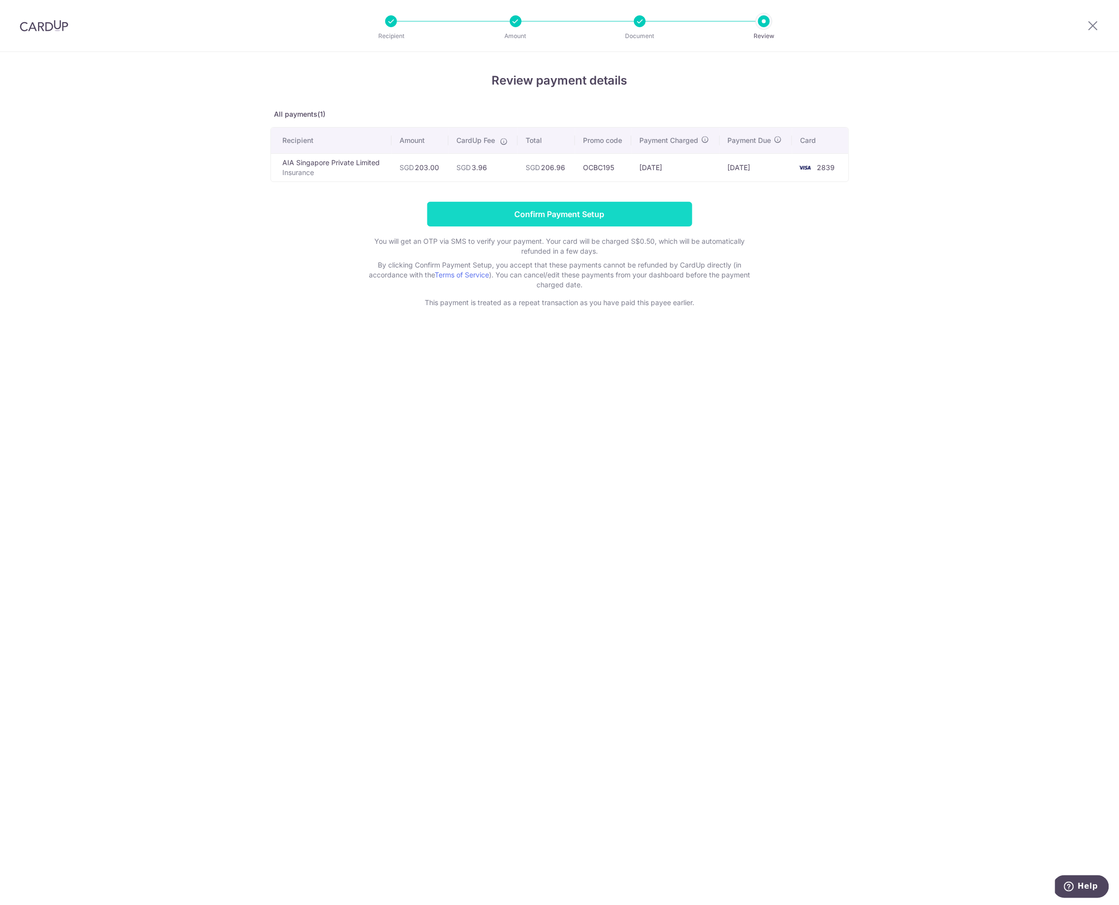
click at [586, 214] on input "Confirm Payment Setup" at bounding box center [559, 214] width 265 height 25
